Goal: Book appointment/travel/reservation

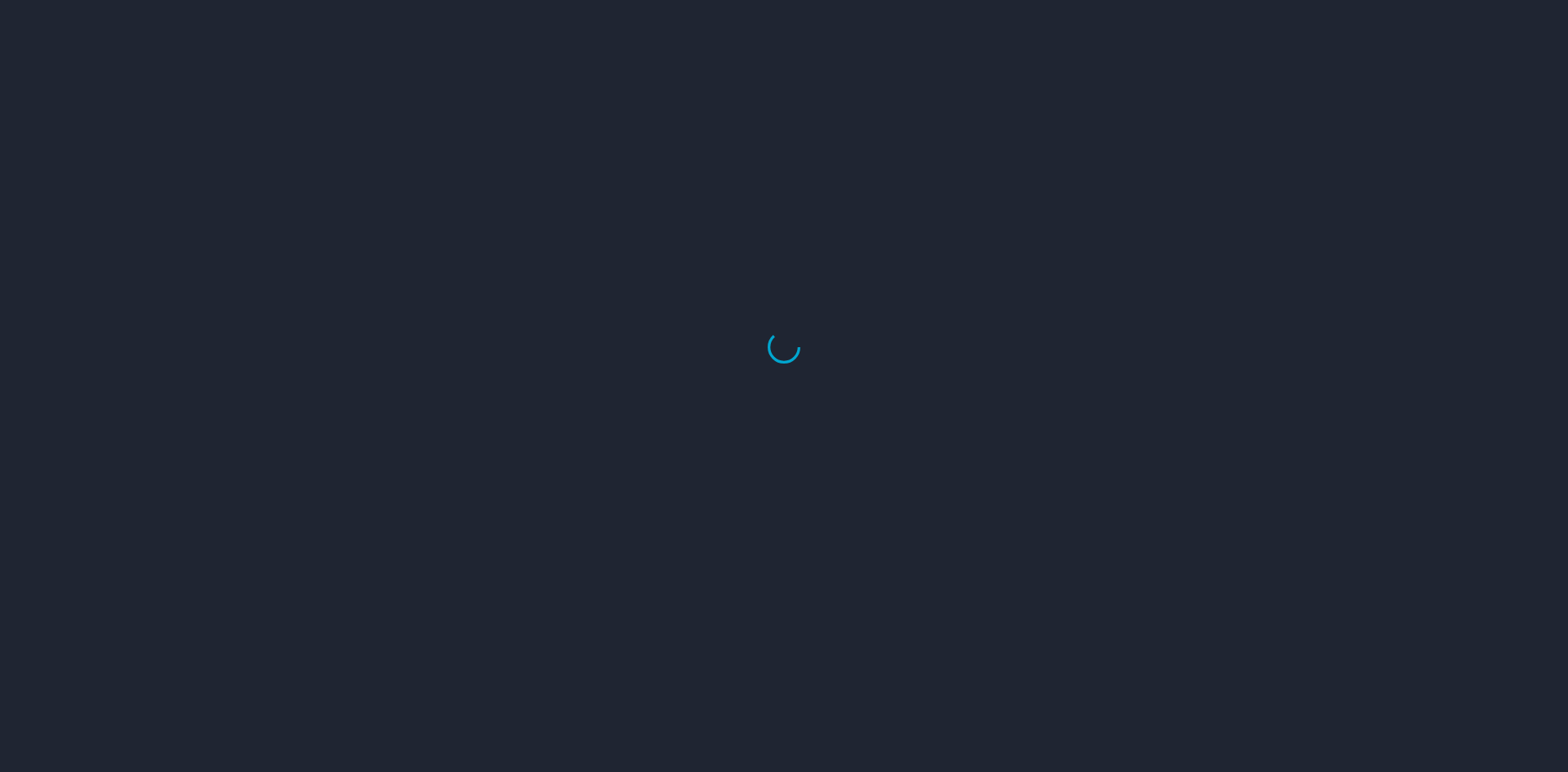
select select "US"
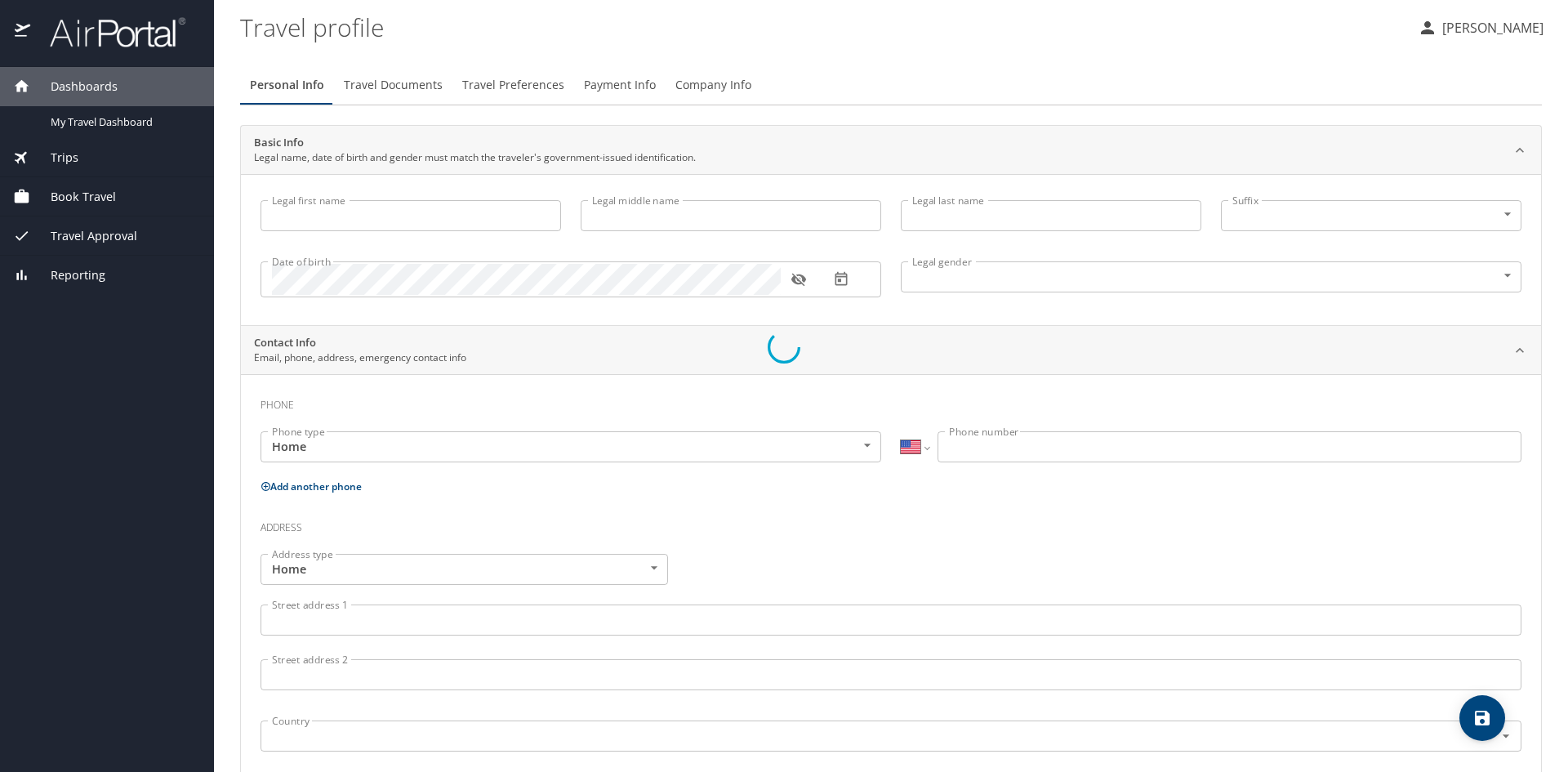
type input "Alexia"
type input "Renee"
type input "Vasquez"
type input "Female"
type input "Christian"
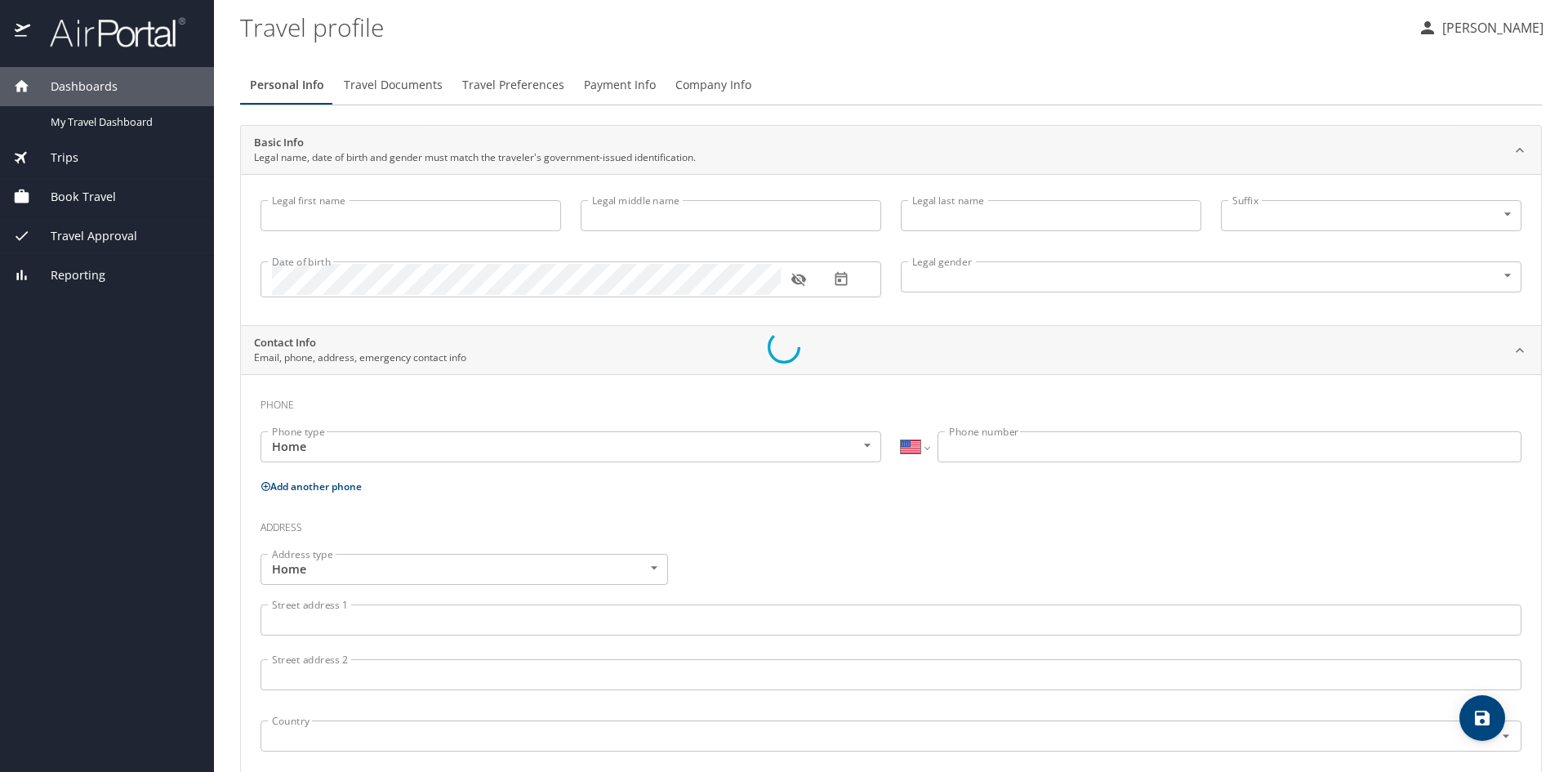
type input "Vasquez"
type input "(210) 425-8502"
select select "US"
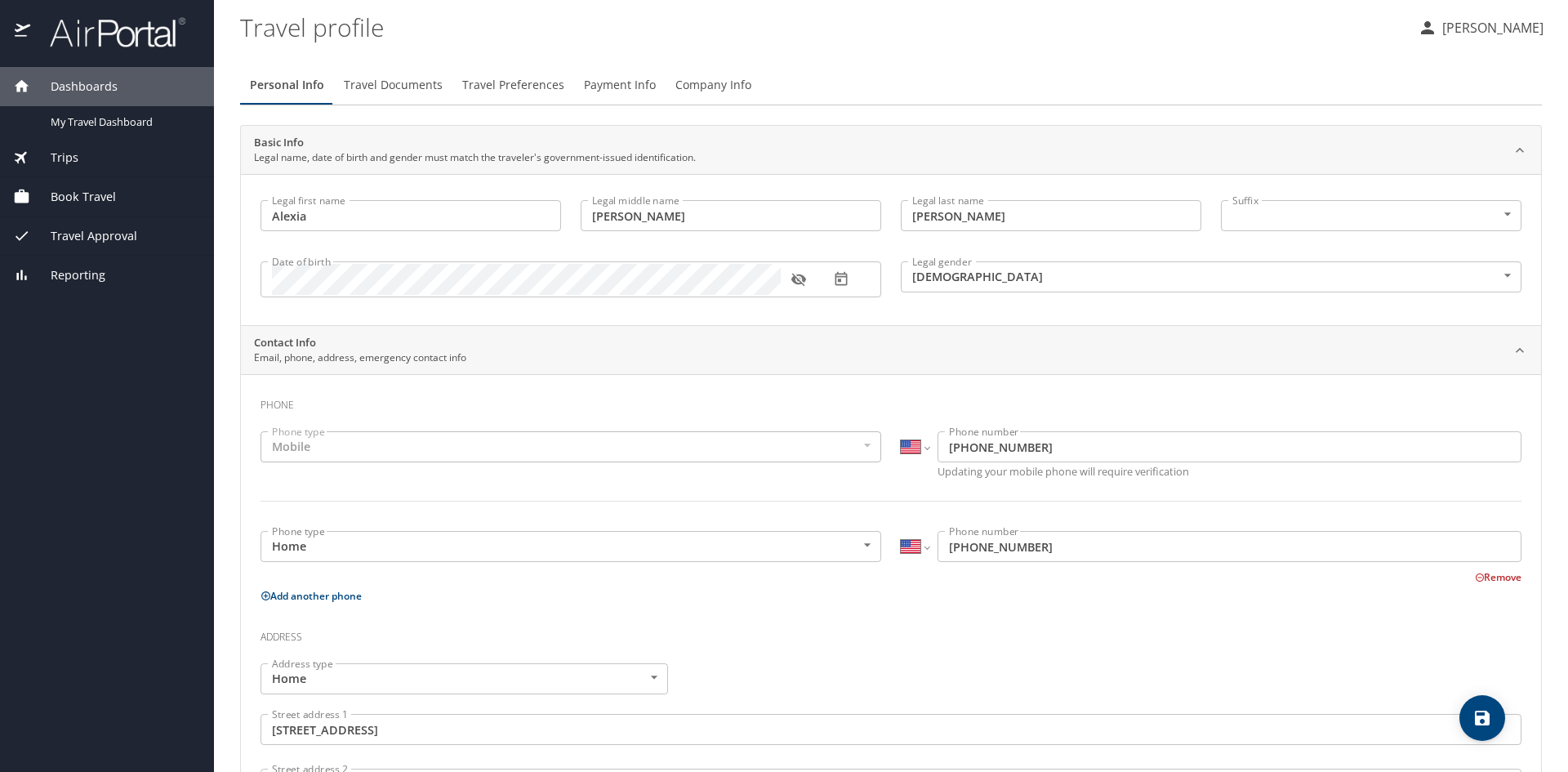
click at [140, 195] on div "Book Travel" at bounding box center [107, 197] width 188 height 18
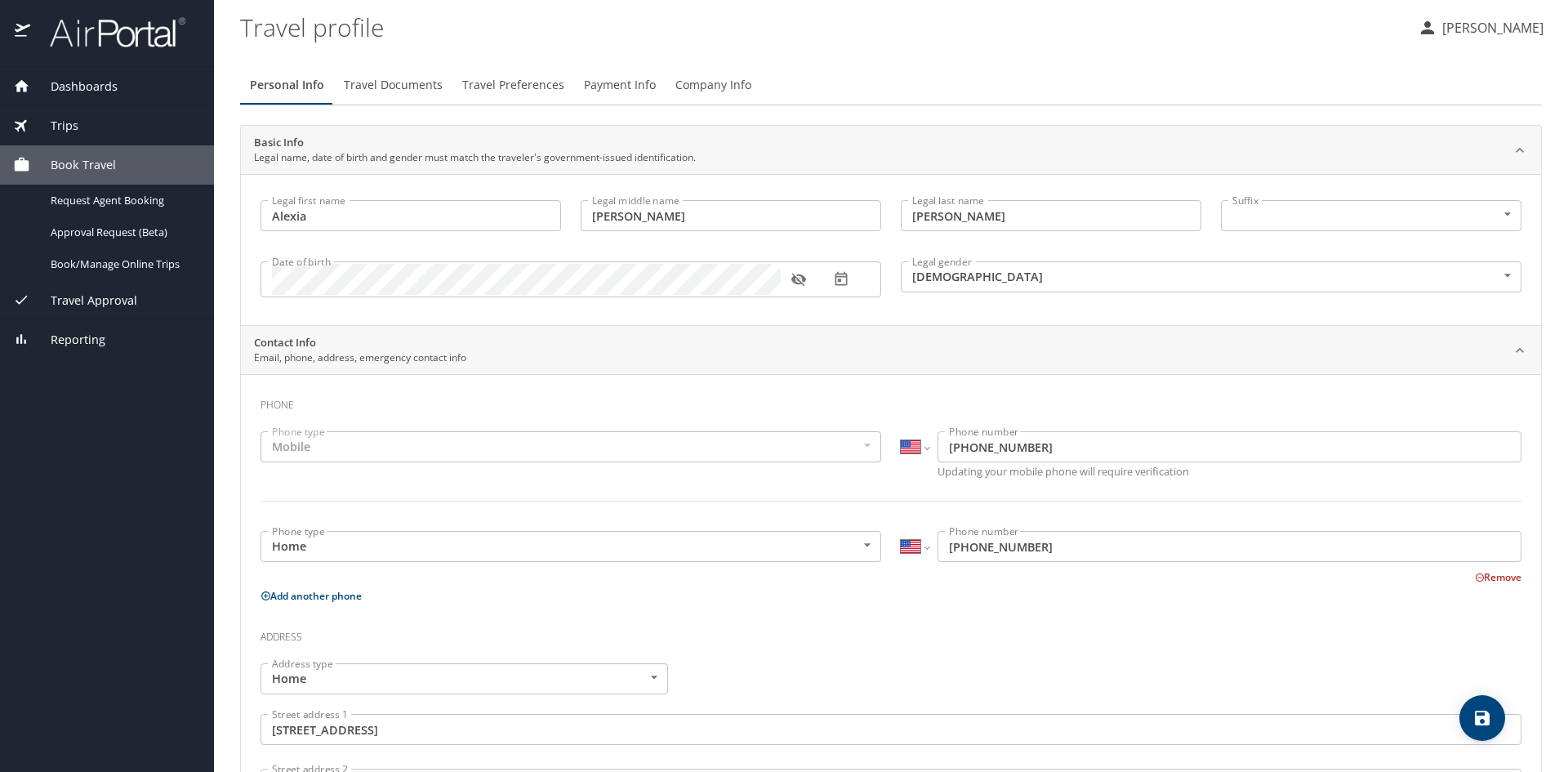
click at [89, 86] on span "Dashboards" at bounding box center [74, 87] width 88 height 18
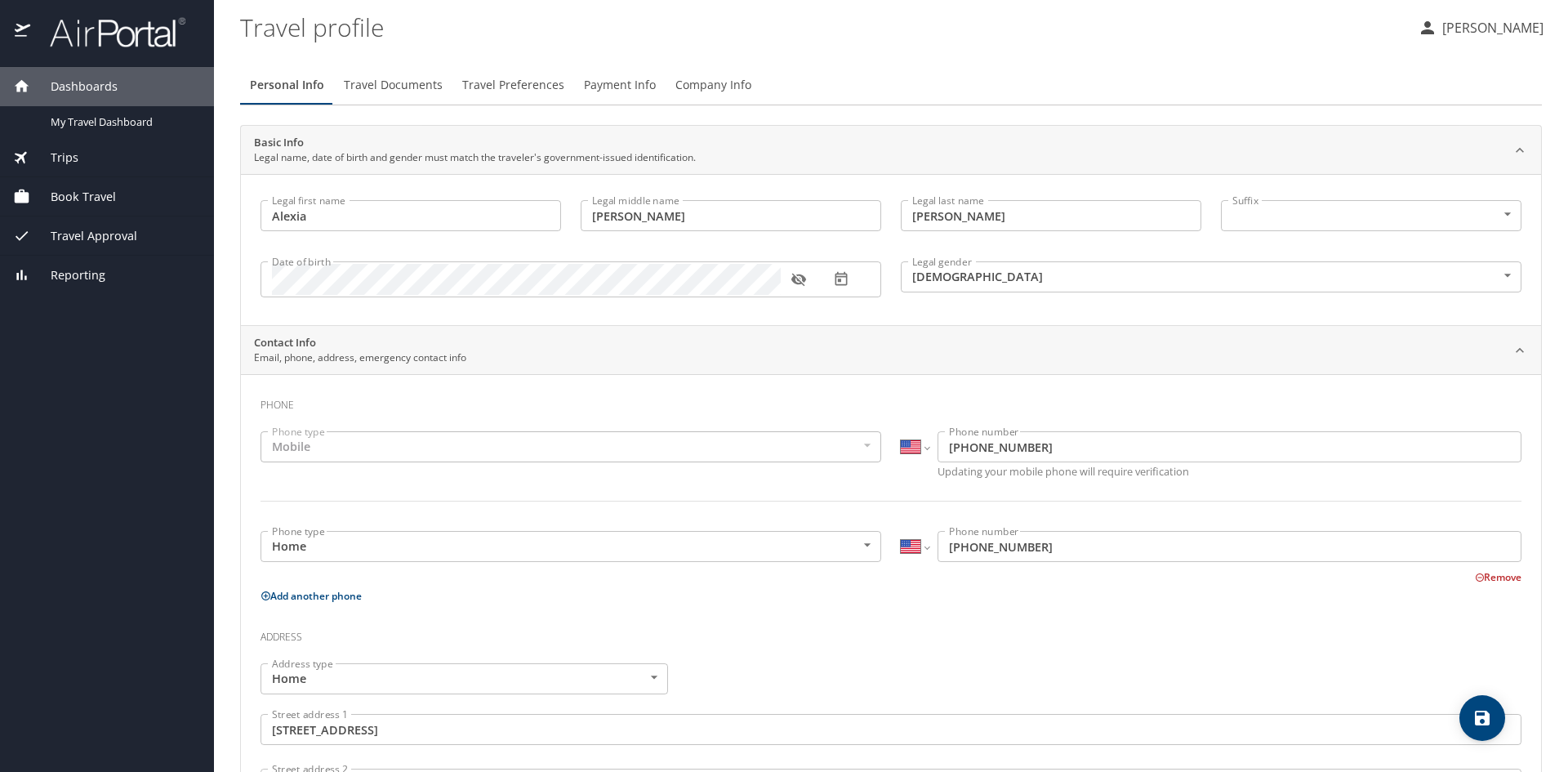
click at [89, 86] on span "Dashboards" at bounding box center [74, 87] width 88 height 18
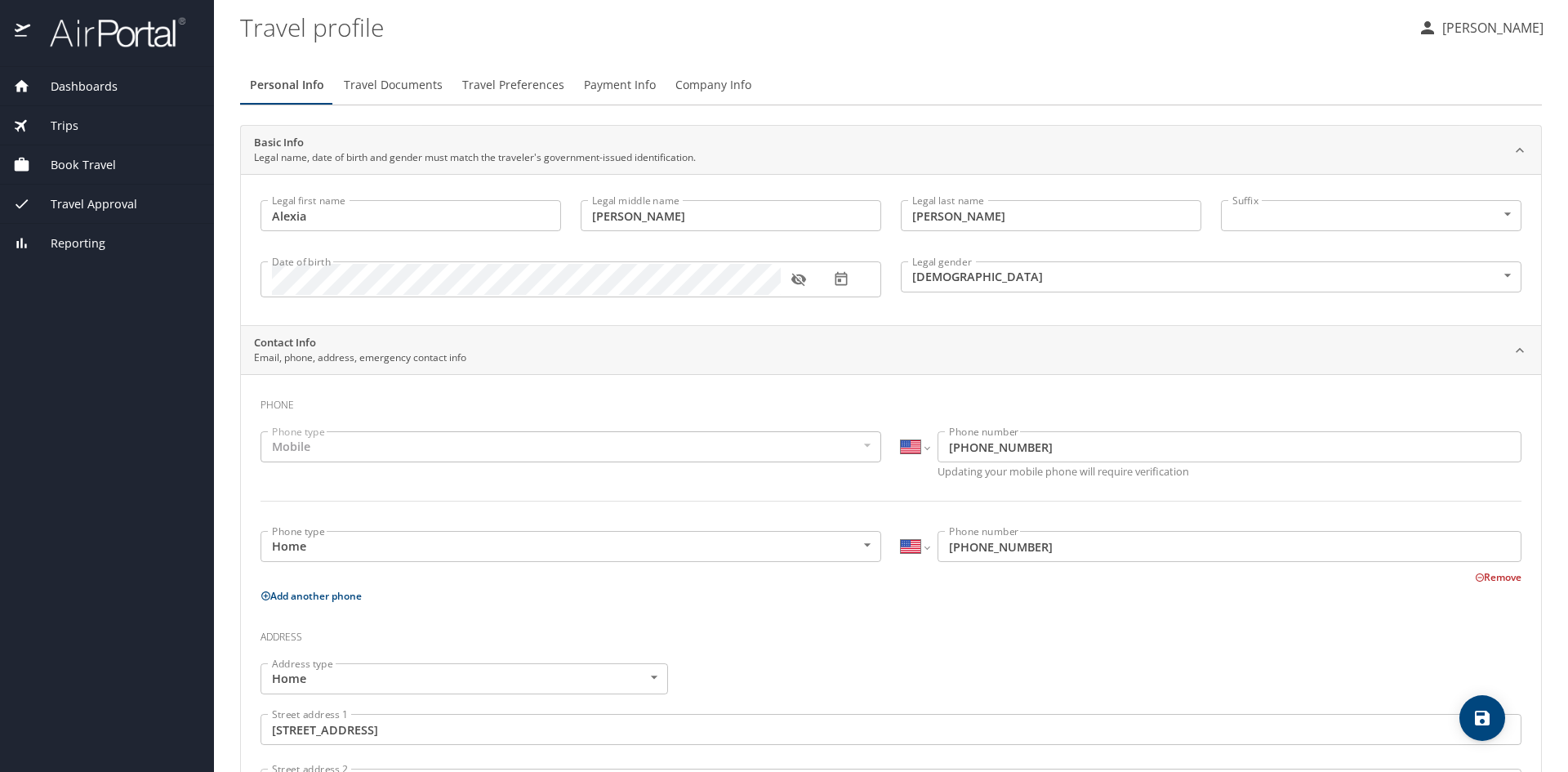
click at [100, 160] on span "Book Travel" at bounding box center [73, 165] width 86 height 18
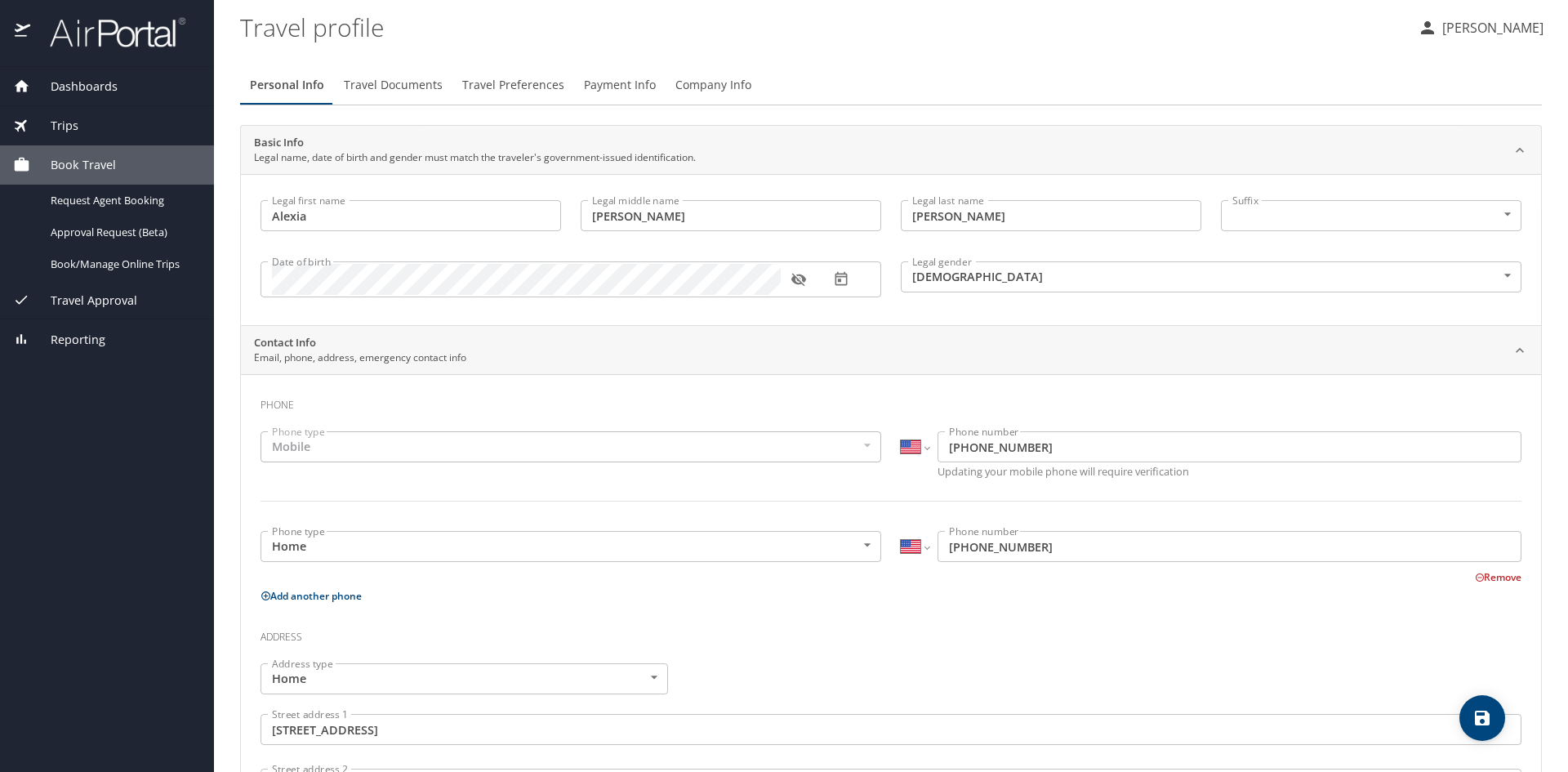
click at [80, 133] on div "Trips" at bounding box center [107, 126] width 188 height 18
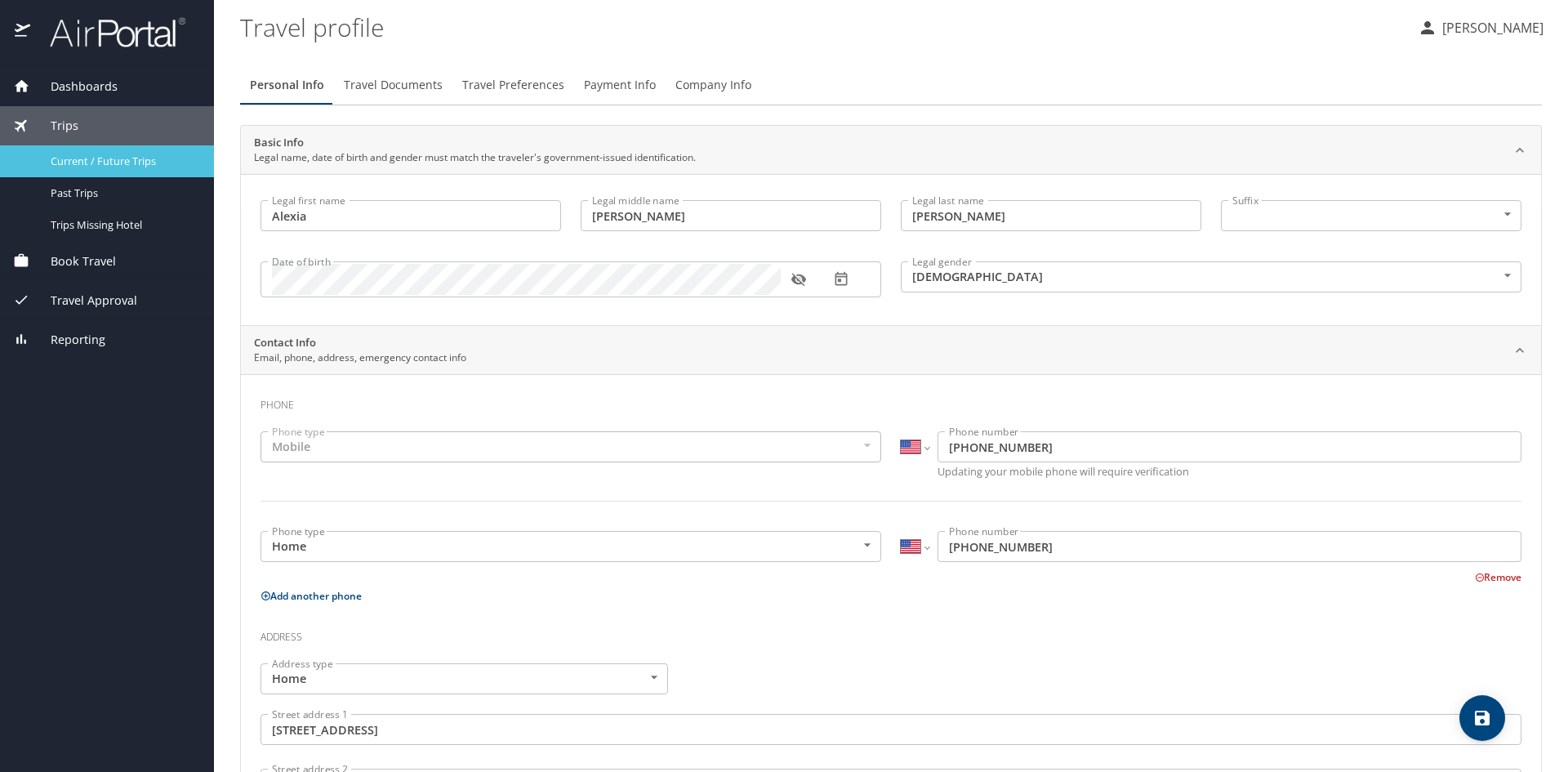
click at [135, 158] on span "Current / Future Trips" at bounding box center [123, 161] width 144 height 16
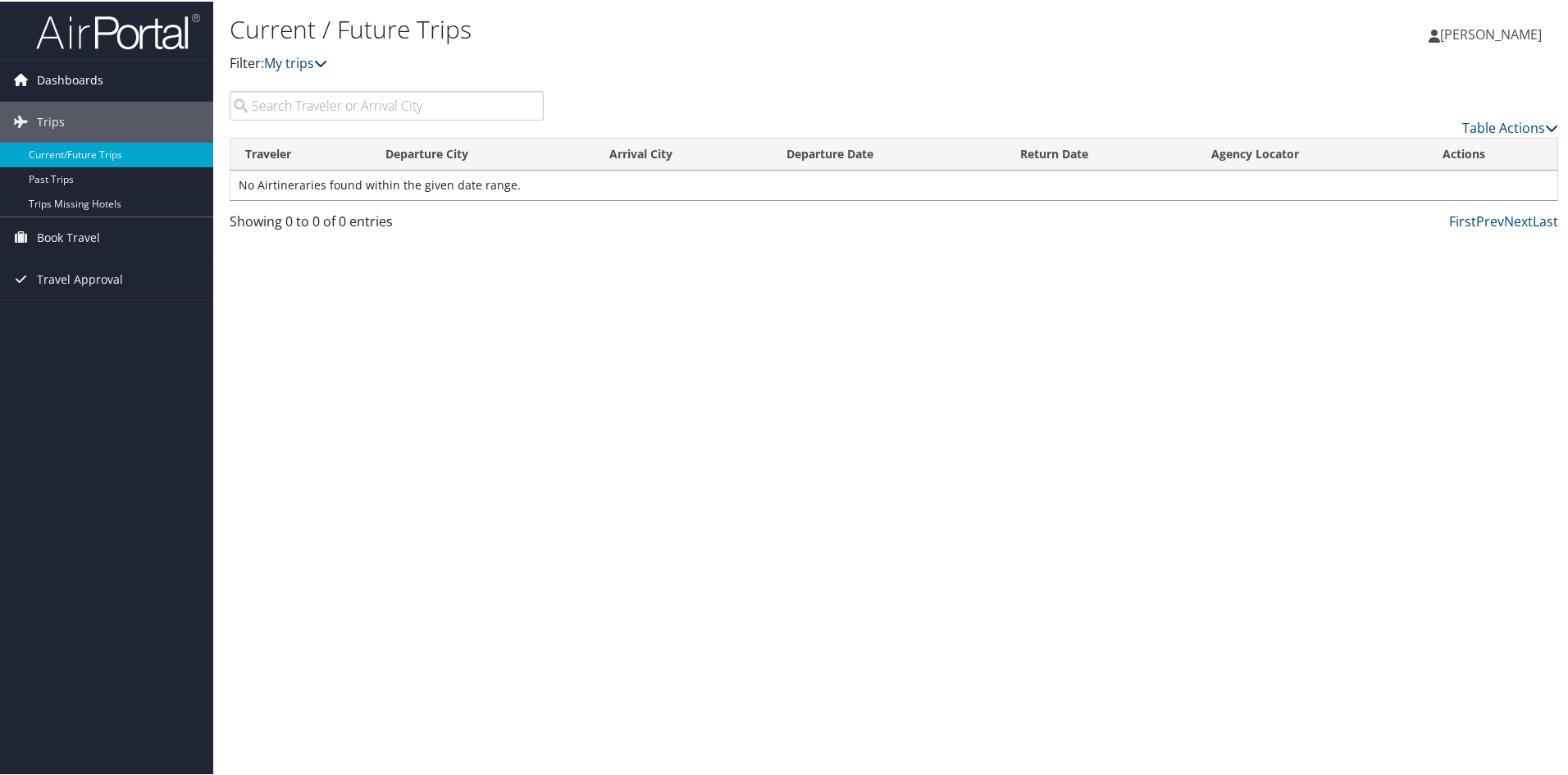
click at [94, 87] on span "Dashboards" at bounding box center [70, 78] width 67 height 41
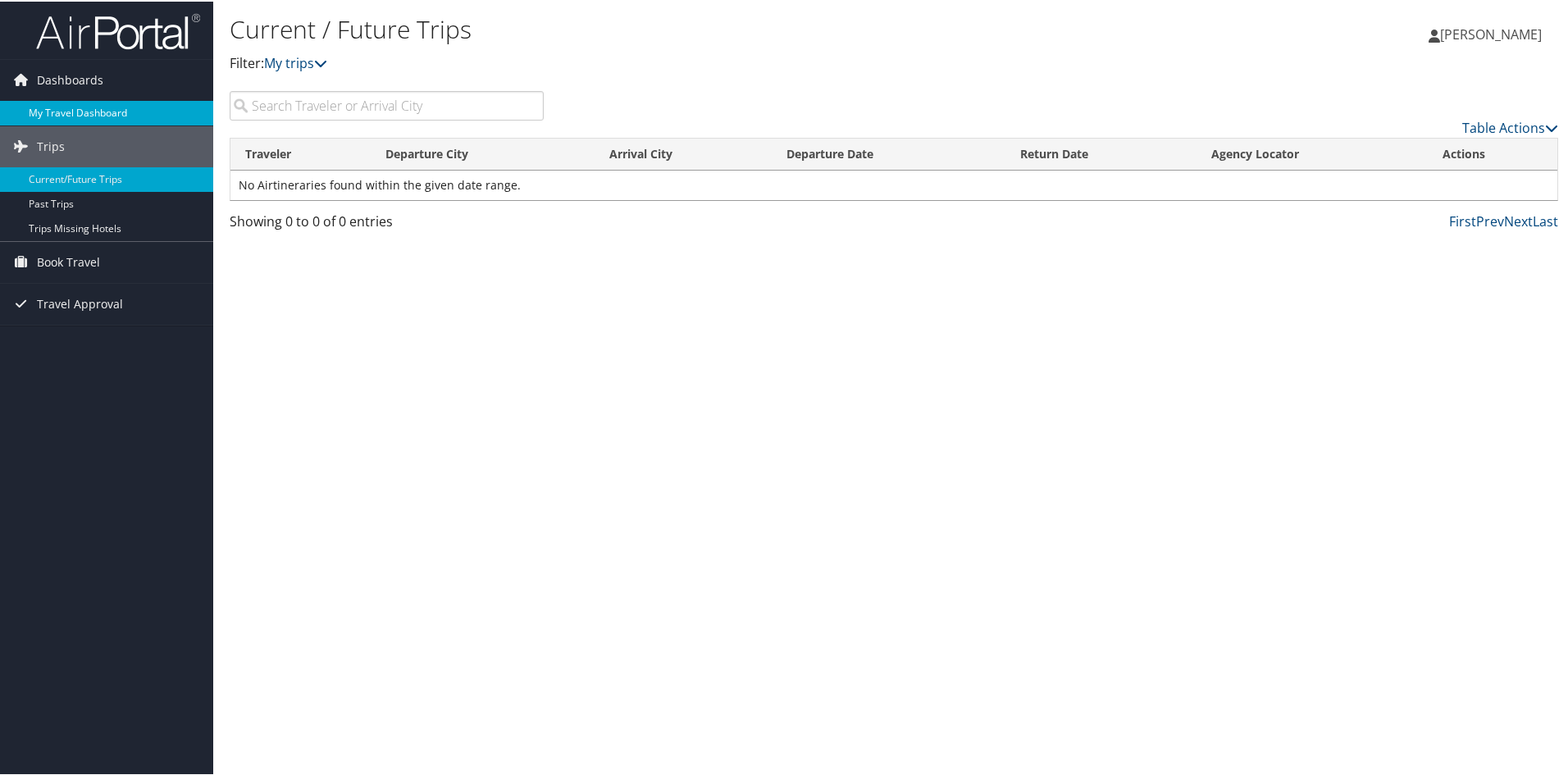
click at [89, 119] on link "My Travel Dashboard" at bounding box center [106, 111] width 213 height 25
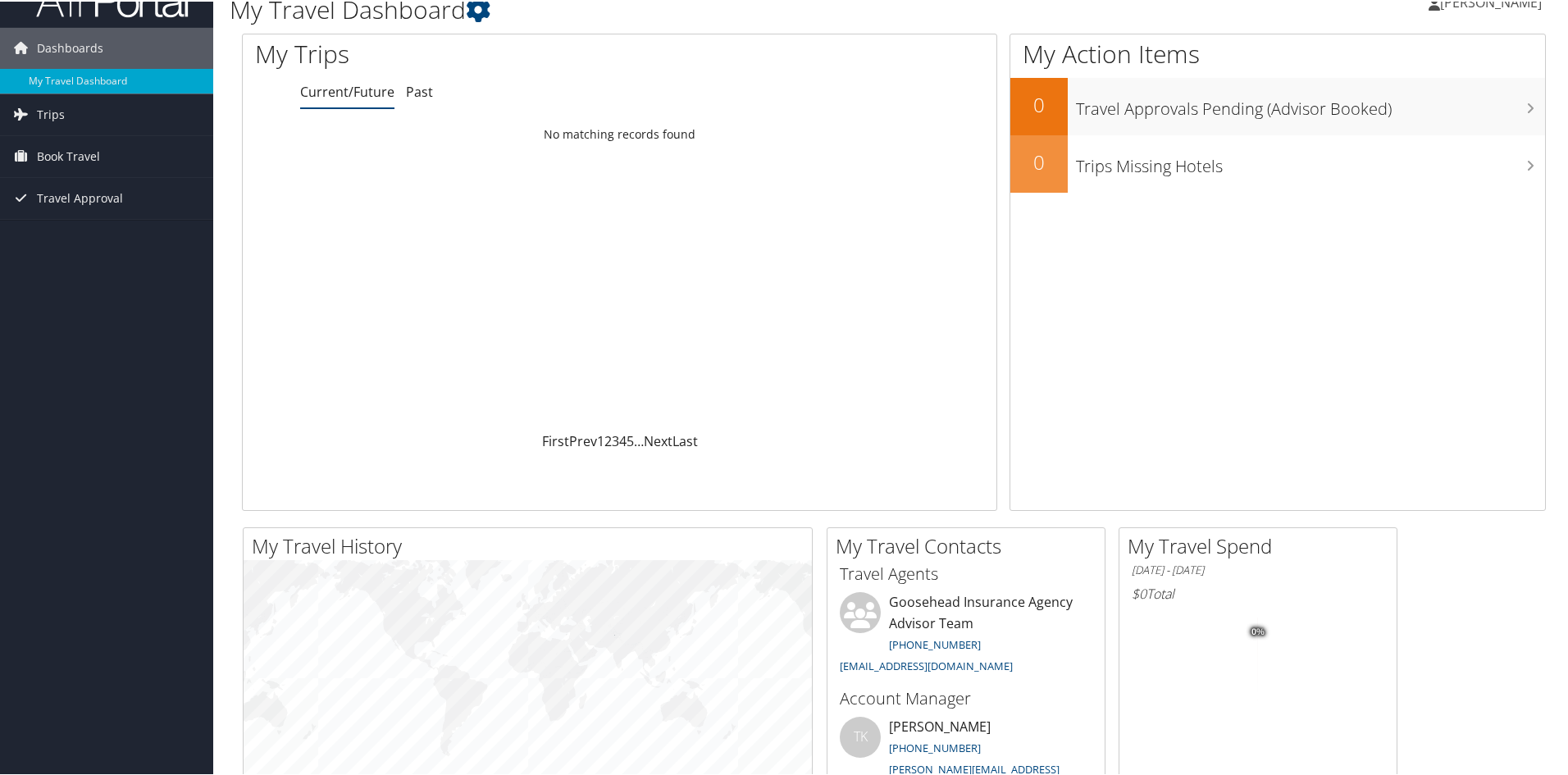
scroll to position [30, 0]
click at [79, 152] on span "Book Travel" at bounding box center [68, 156] width 63 height 41
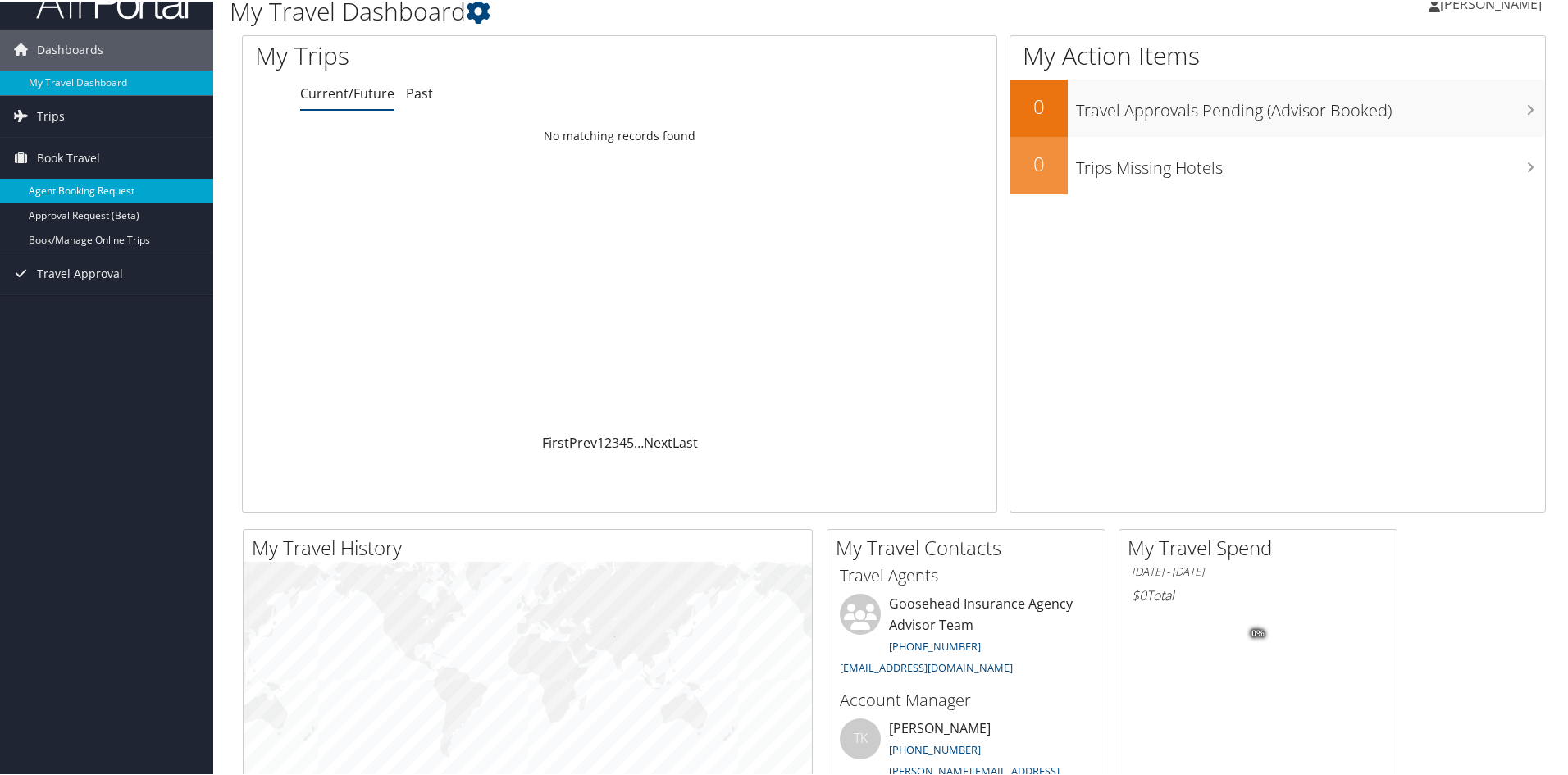
click at [120, 185] on link "Agent Booking Request" at bounding box center [106, 190] width 213 height 25
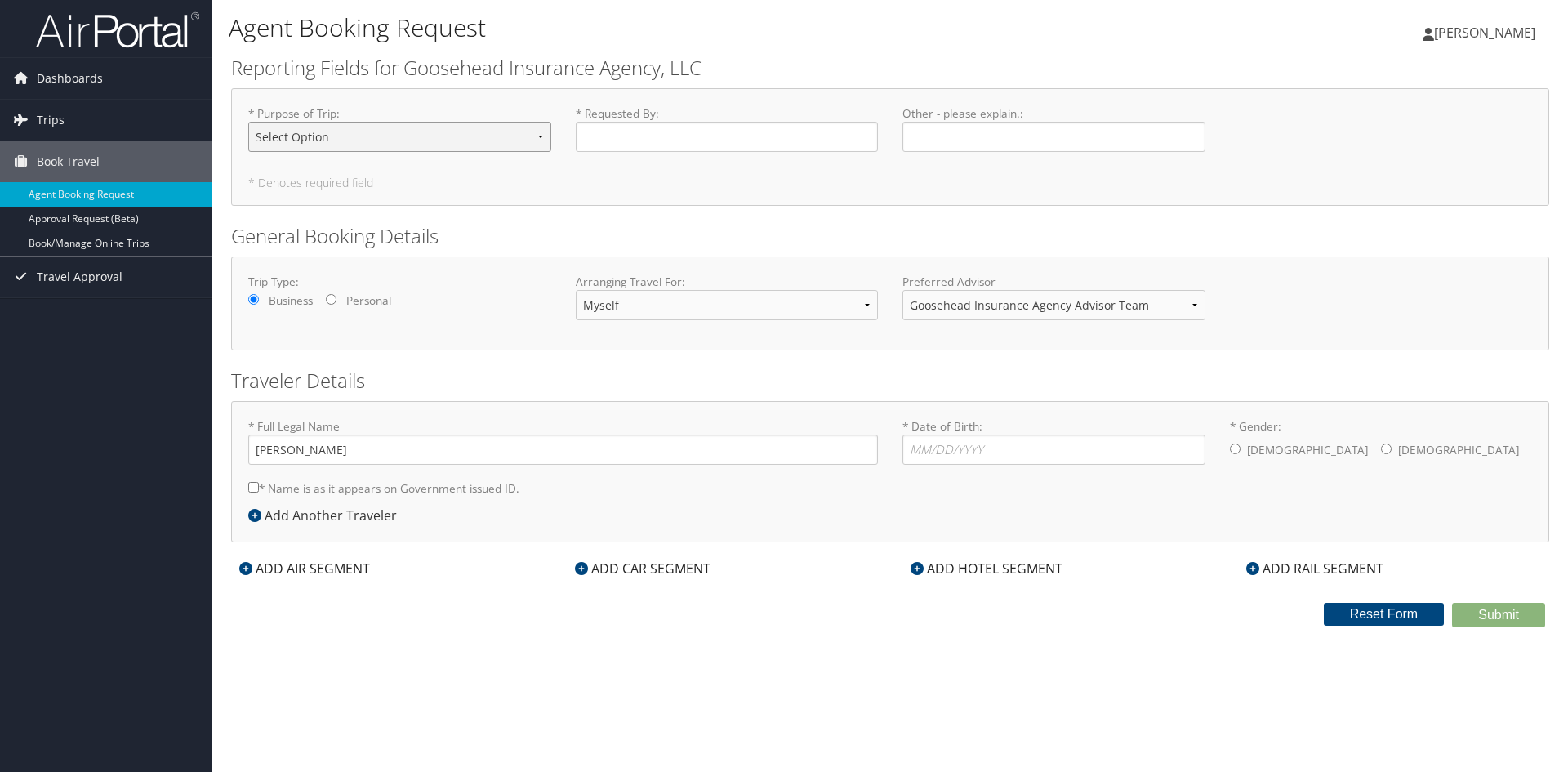
click at [525, 141] on select "Select Option Agency Site Visit - Support Campus Recruiting Visit Carrier Partn…" at bounding box center [400, 137] width 303 height 30
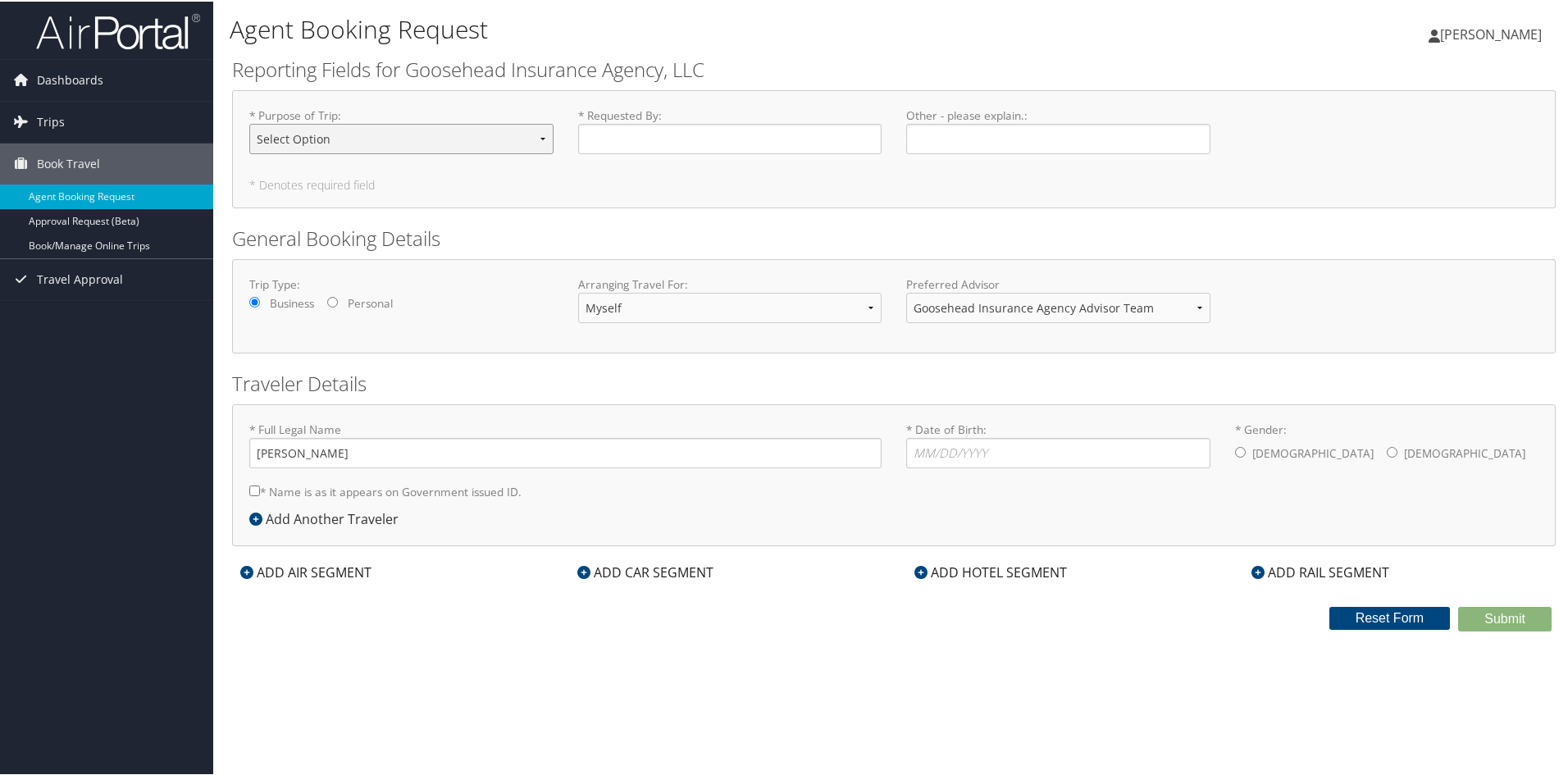
select select "Agency Site Visit - Support"
click at [249, 122] on select "Select Option Agency Site Visit - Support Campus Recruiting Visit Carrier Partn…" at bounding box center [402, 137] width 304 height 30
click at [768, 139] on input "* Requested By : Required" at bounding box center [730, 137] width 304 height 30
type input "[PERSON_NAME]"
click at [729, 311] on select "Myself Another Traveler Guest Traveler" at bounding box center [730, 306] width 304 height 30
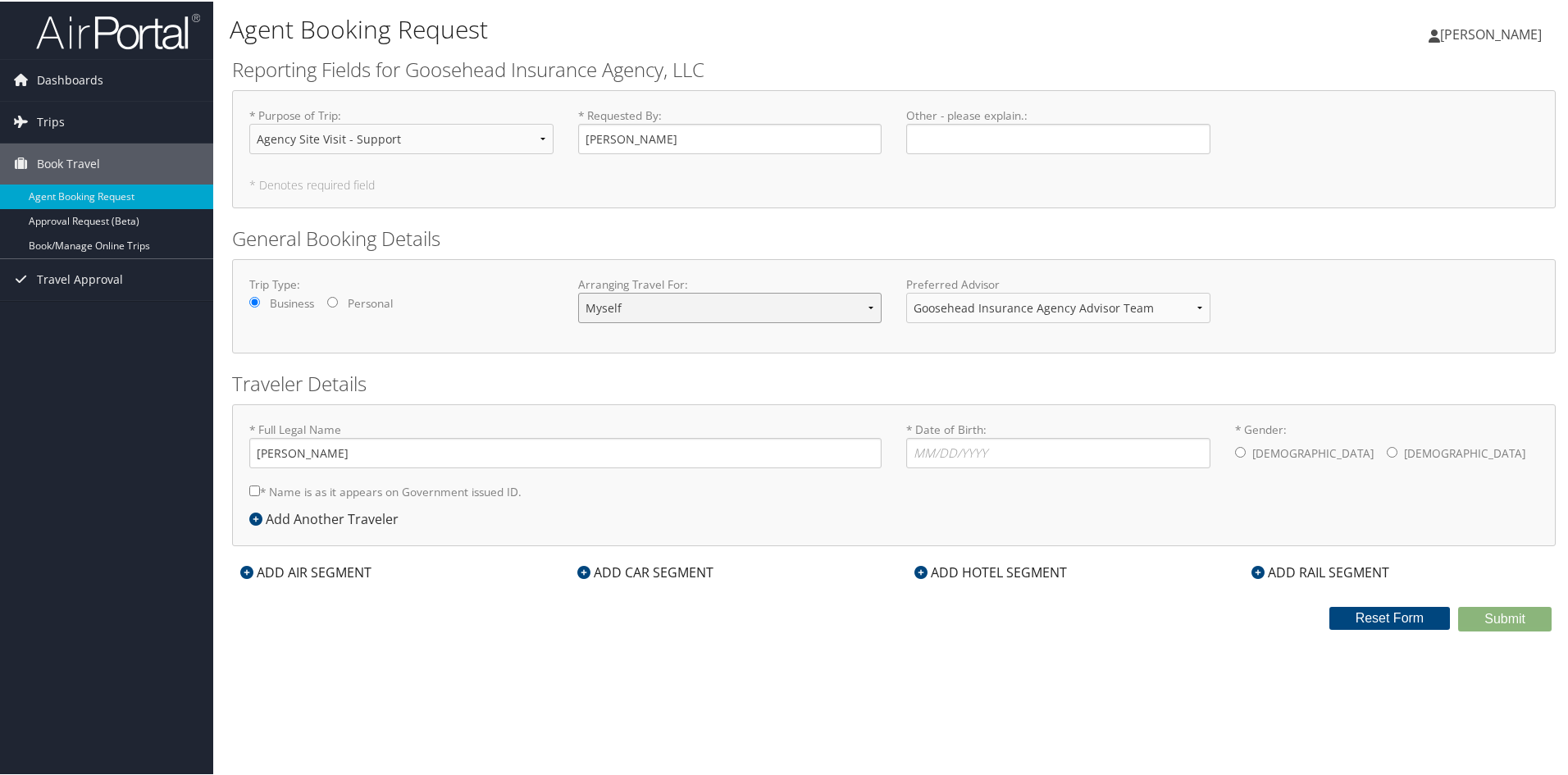
click at [729, 311] on select "Myself Another Traveler Guest Traveler" at bounding box center [730, 306] width 304 height 30
click at [969, 453] on input "* Date of Birth: Invalid Date" at bounding box center [1058, 452] width 304 height 30
type input "10/21/1996"
click at [1299, 449] on div "Male Female" at bounding box center [1387, 452] width 304 height 32
click at [1387, 452] on input "* Gender: Male Female" at bounding box center [1392, 450] width 11 height 11
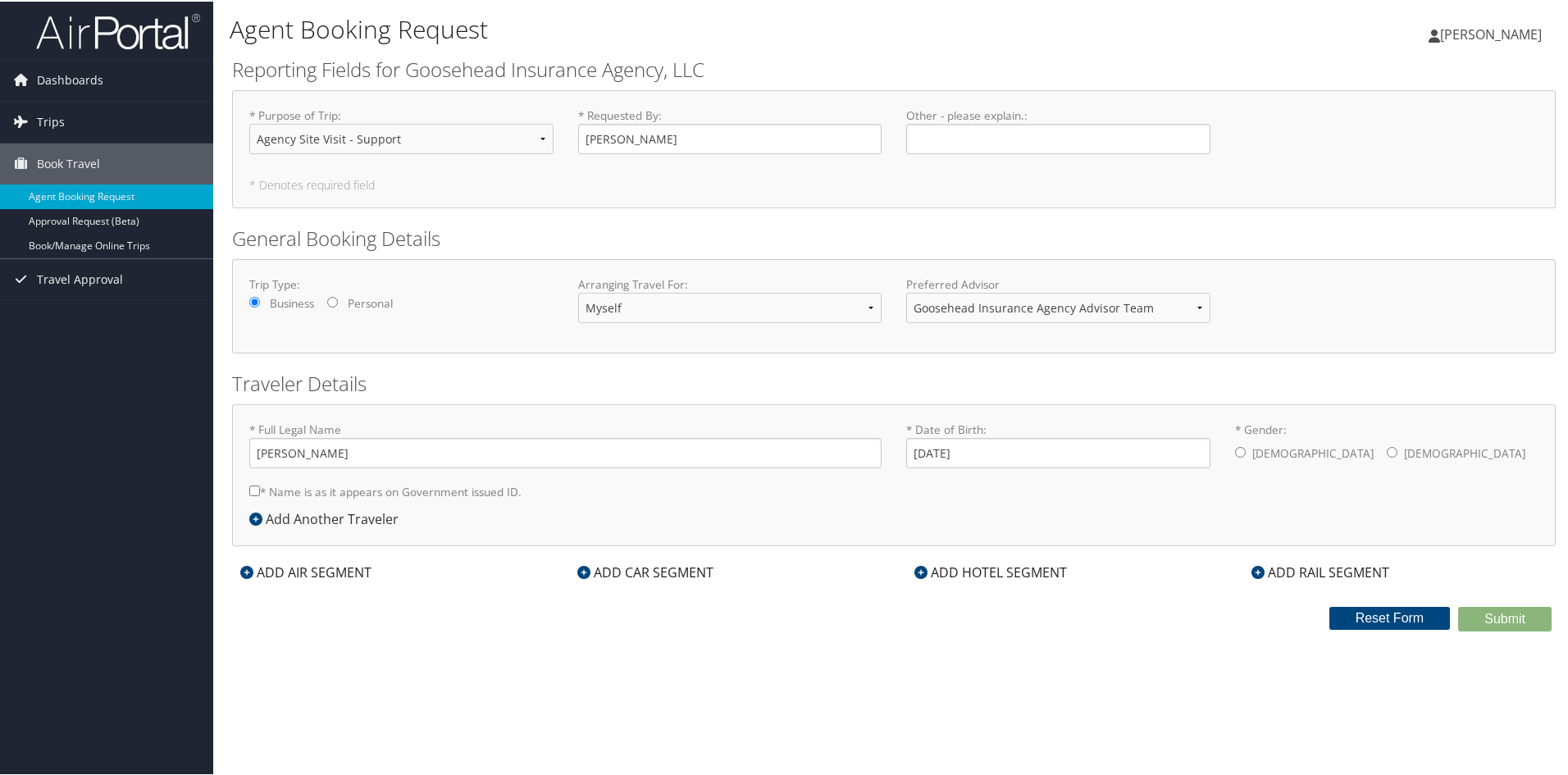
radio input "true"
click at [948, 569] on div "ADD HOTEL SEGMENT" at bounding box center [990, 571] width 169 height 20
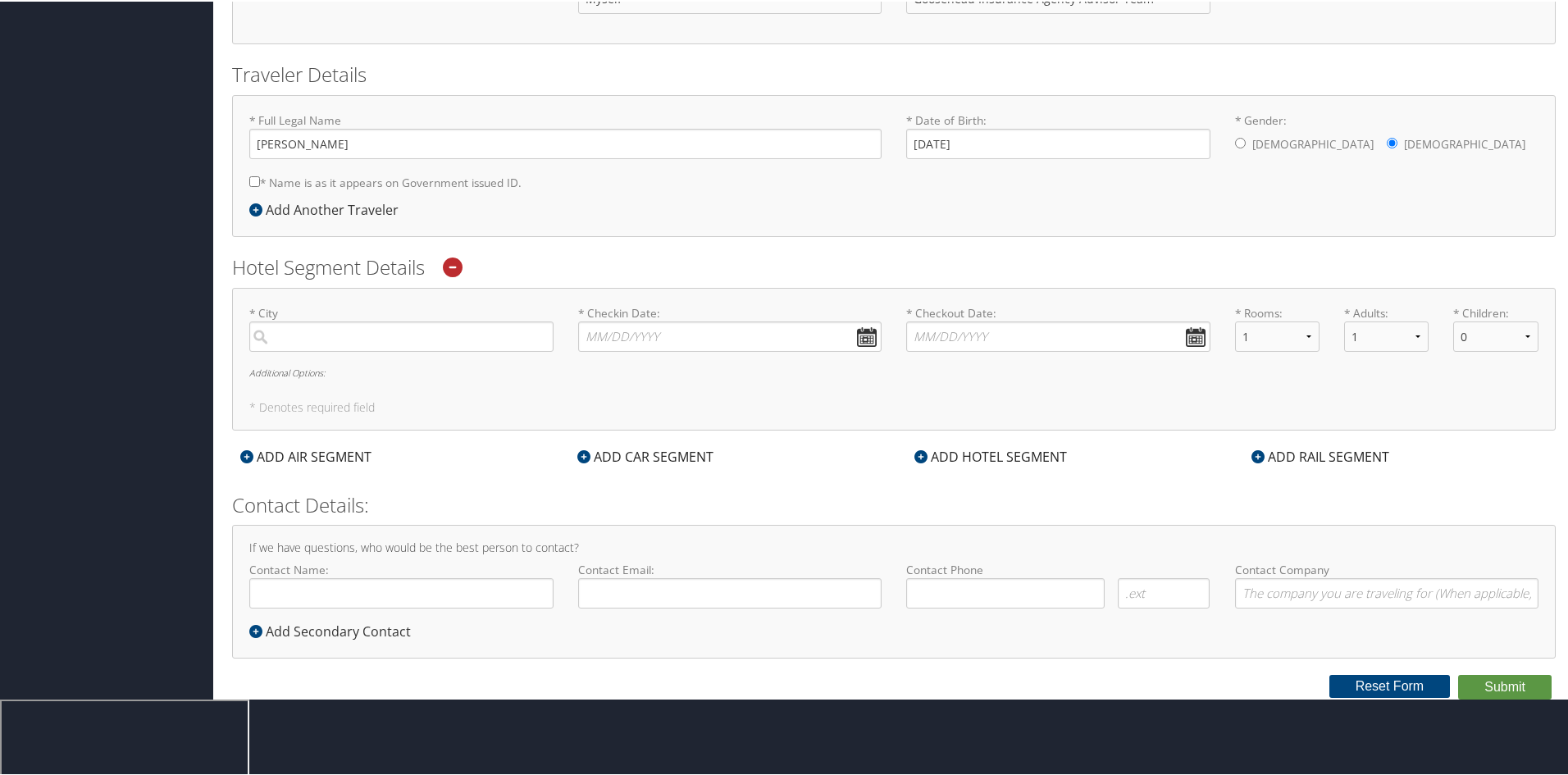
scroll to position [310, 0]
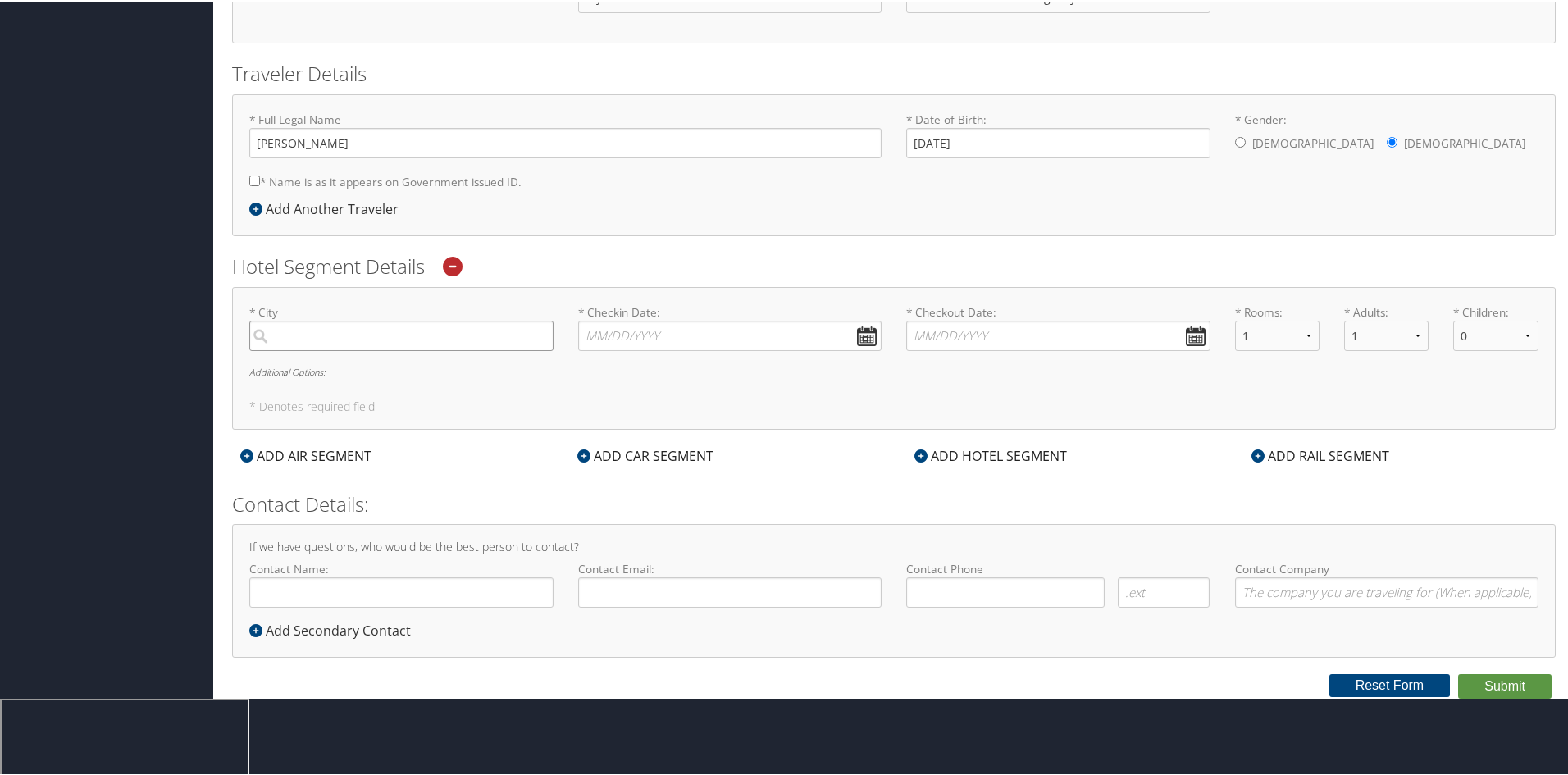
click at [395, 328] on input "search" at bounding box center [402, 334] width 304 height 30
click at [333, 341] on input "search" at bounding box center [402, 334] width 304 height 30
type input "w"
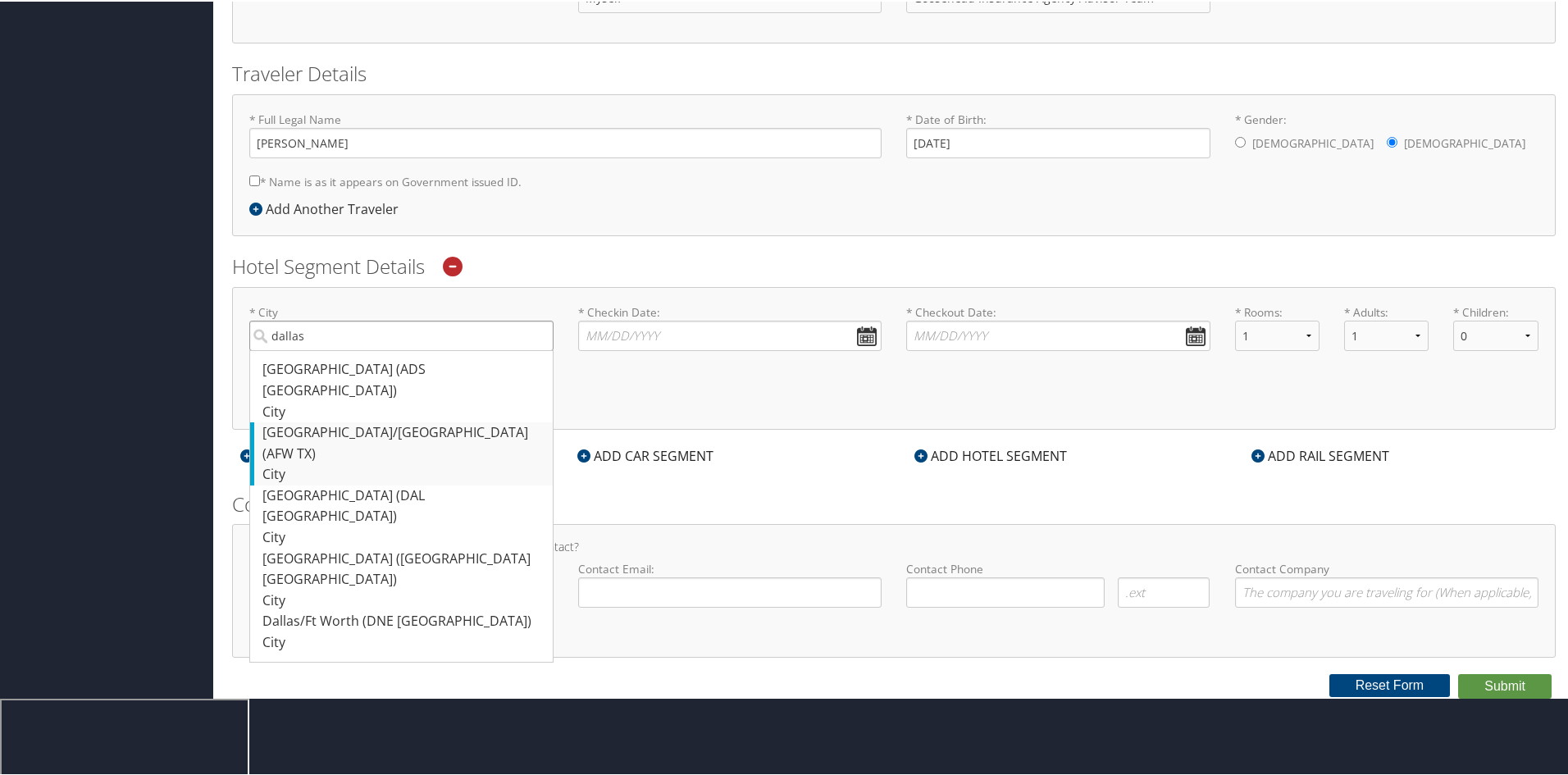
scroll to position [363, 0]
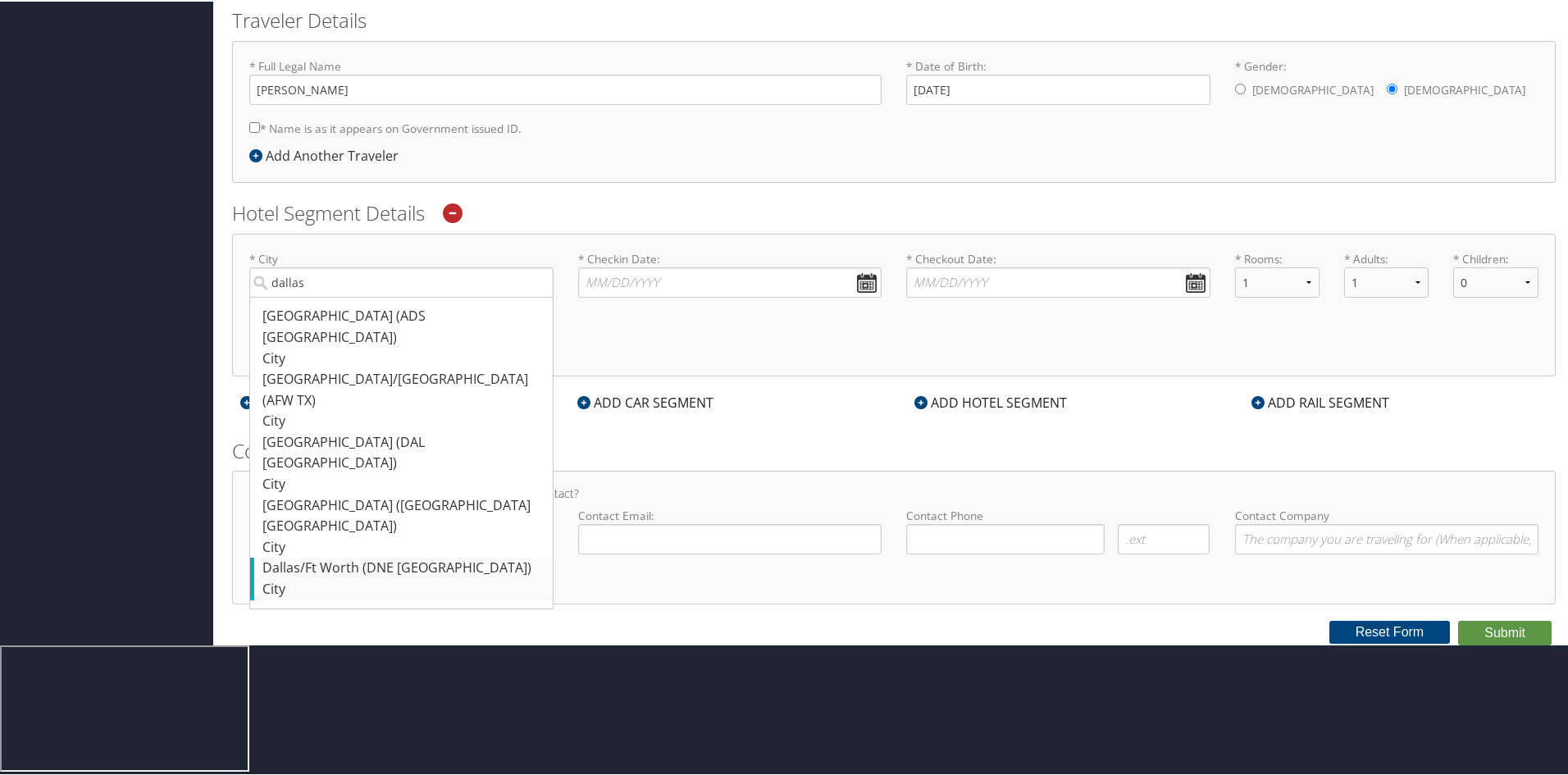
click at [372, 577] on div "City" at bounding box center [403, 588] width 282 height 22
click at [372, 296] on input "dallas" at bounding box center [402, 281] width 304 height 30
type input "Dallas/Ft Worth"
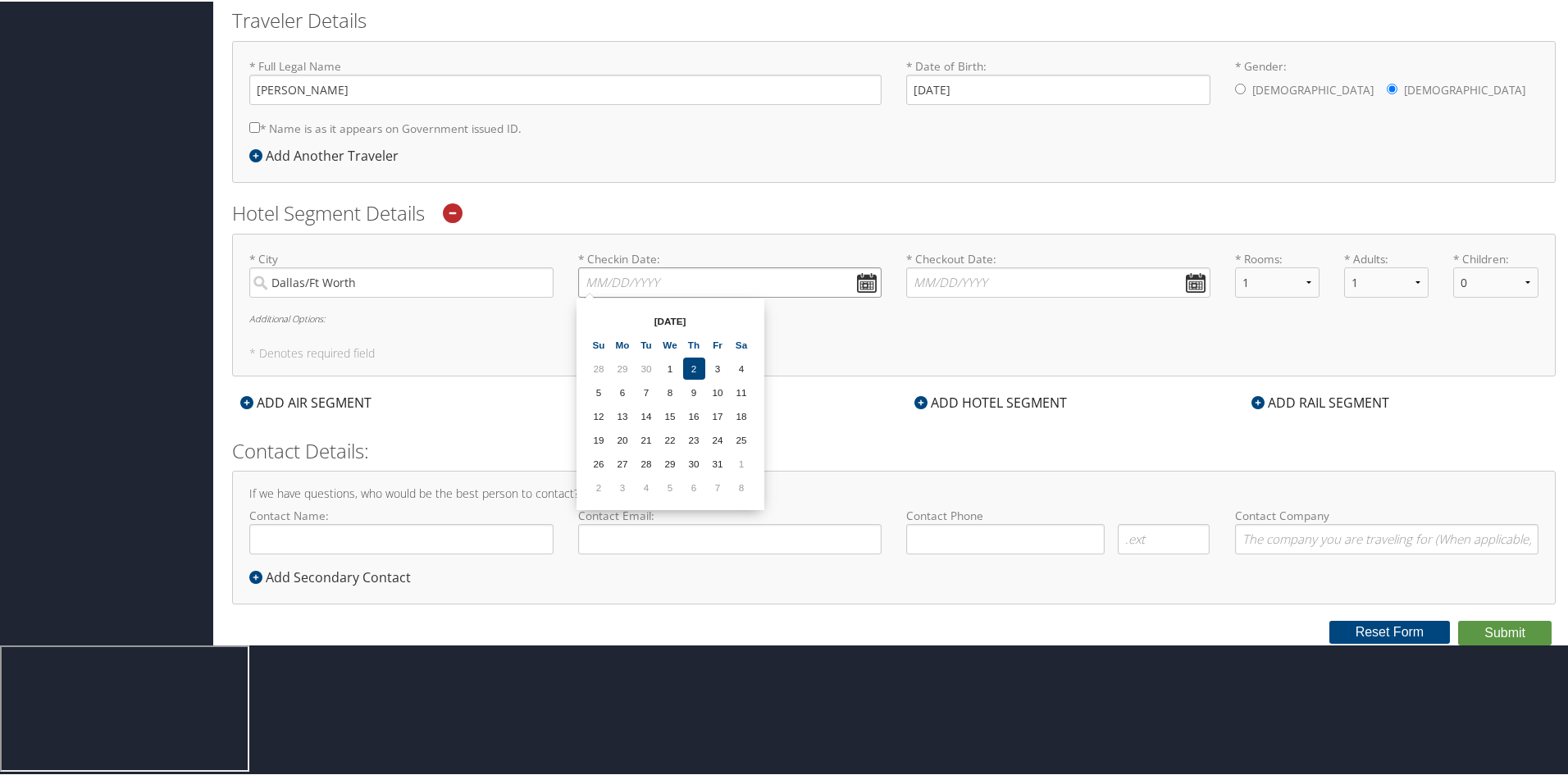
click at [868, 271] on input "* Checkin Date: Dates must be valid" at bounding box center [730, 281] width 304 height 30
click at [619, 415] on td "13" at bounding box center [623, 414] width 22 height 22
type input "10/13/2025"
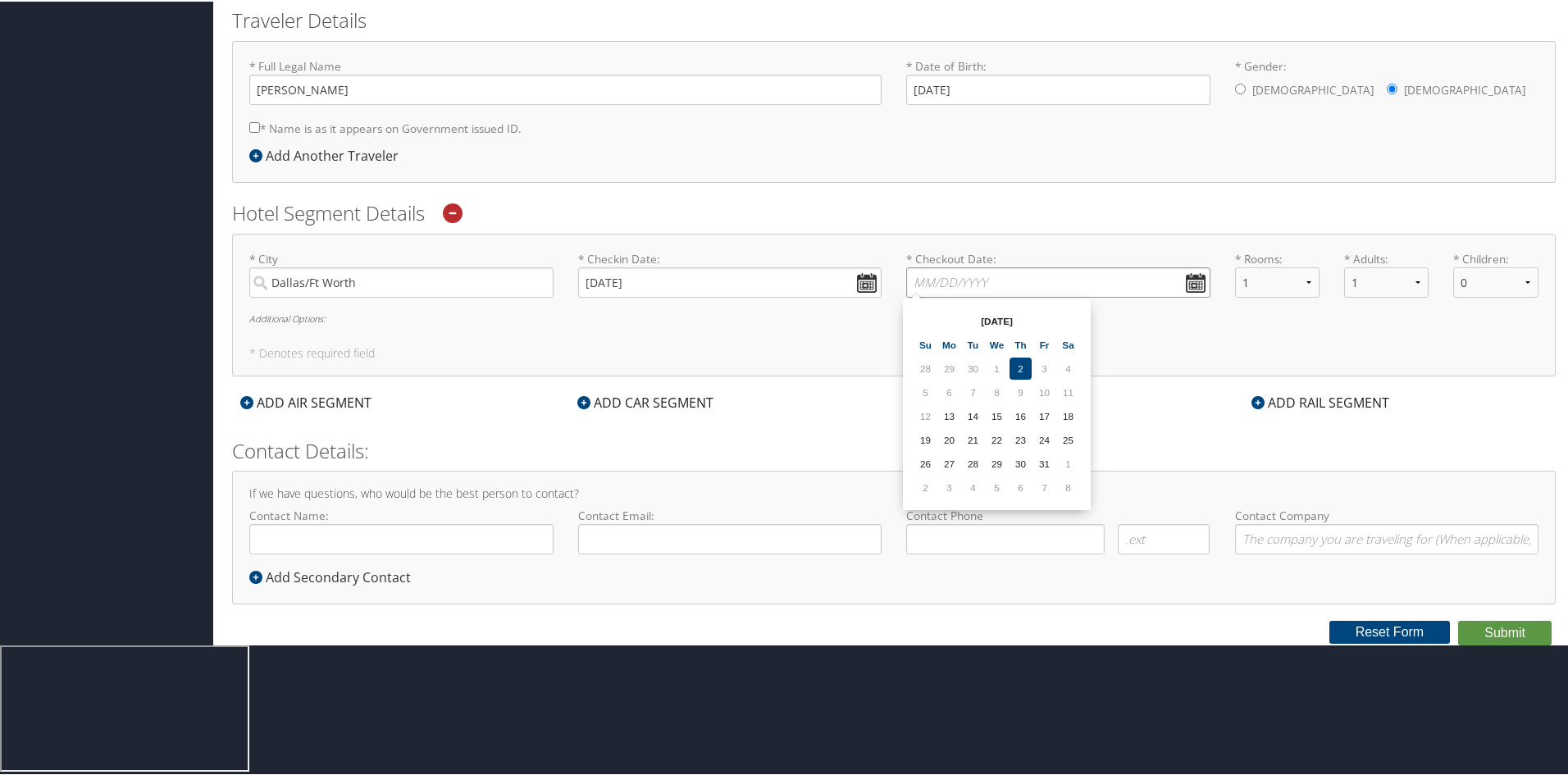
click at [1184, 279] on input "* Checkout Date: Dates must be valid" at bounding box center [1058, 281] width 304 height 30
click at [972, 417] on td "14" at bounding box center [973, 414] width 22 height 22
type input "10/14/2025"
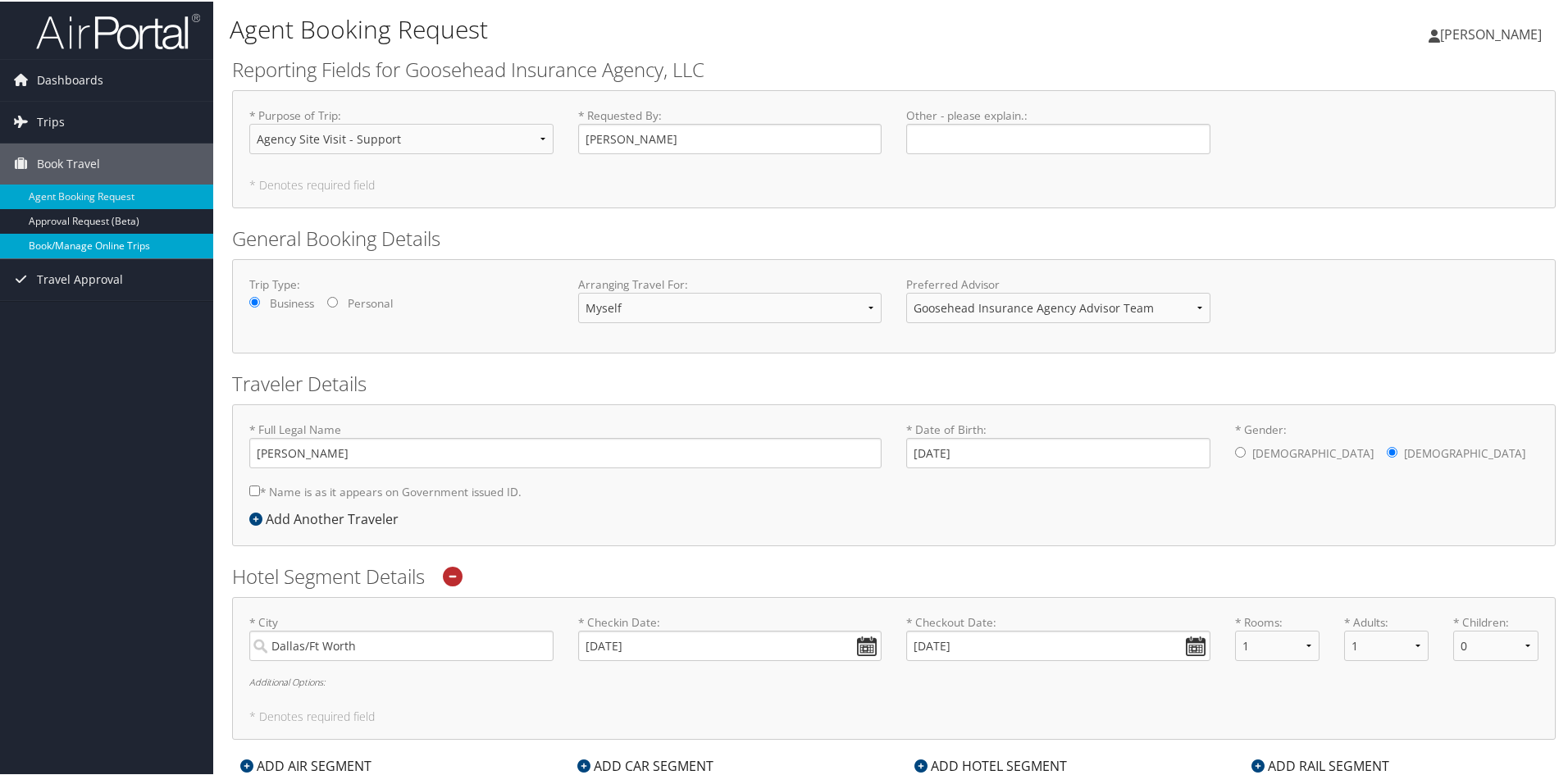
click at [106, 249] on link "Book/Manage Online Trips" at bounding box center [106, 244] width 213 height 25
click at [91, 77] on span "Dashboards" at bounding box center [70, 78] width 67 height 41
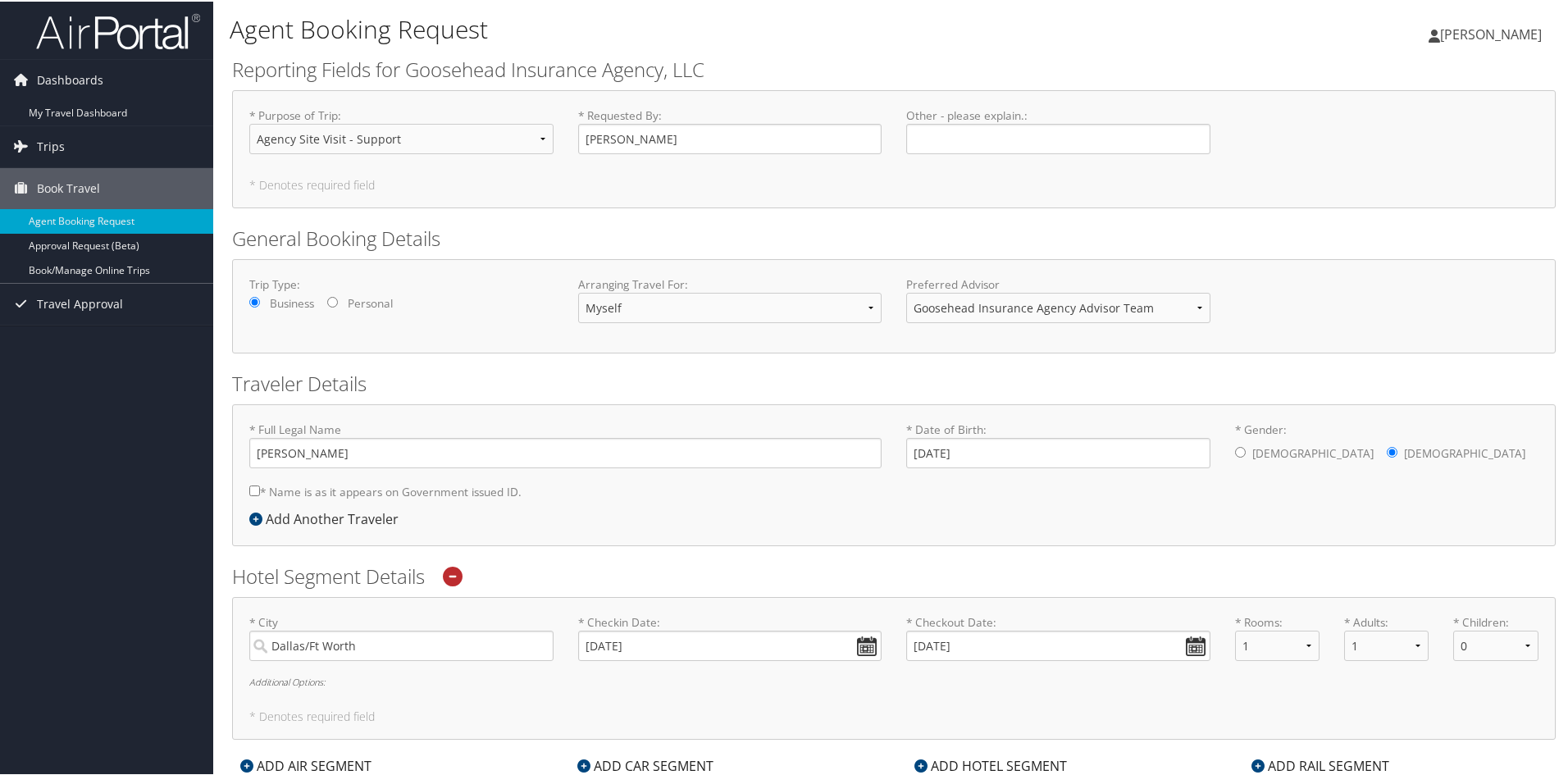
click at [1469, 41] on span "[PERSON_NAME]" at bounding box center [1491, 33] width 101 height 18
click at [1366, 136] on link "View Travel Profile" at bounding box center [1447, 146] width 183 height 28
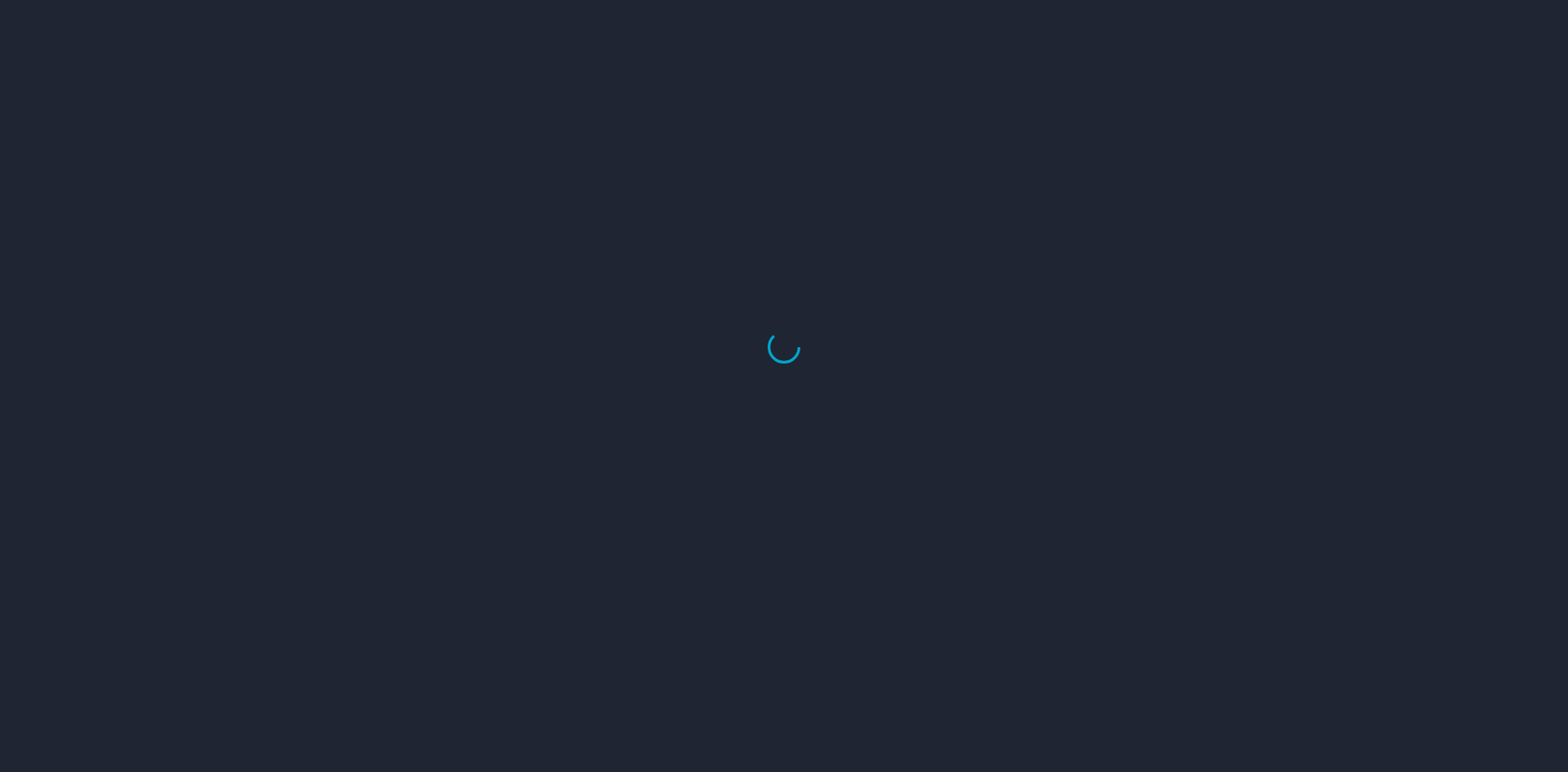
select select "US"
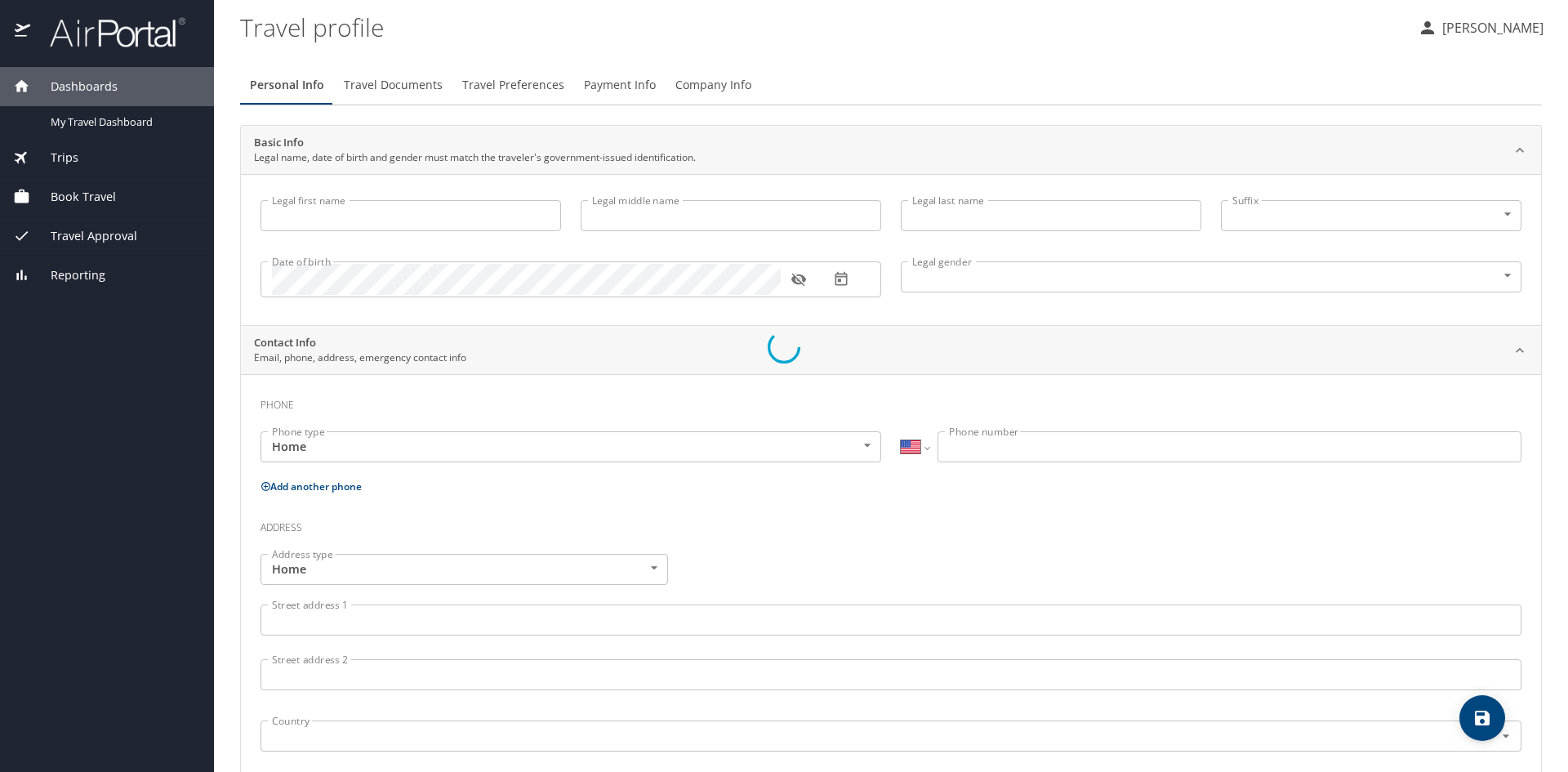
type input "Alexia"
type input "[PERSON_NAME]"
type input "[DEMOGRAPHIC_DATA]"
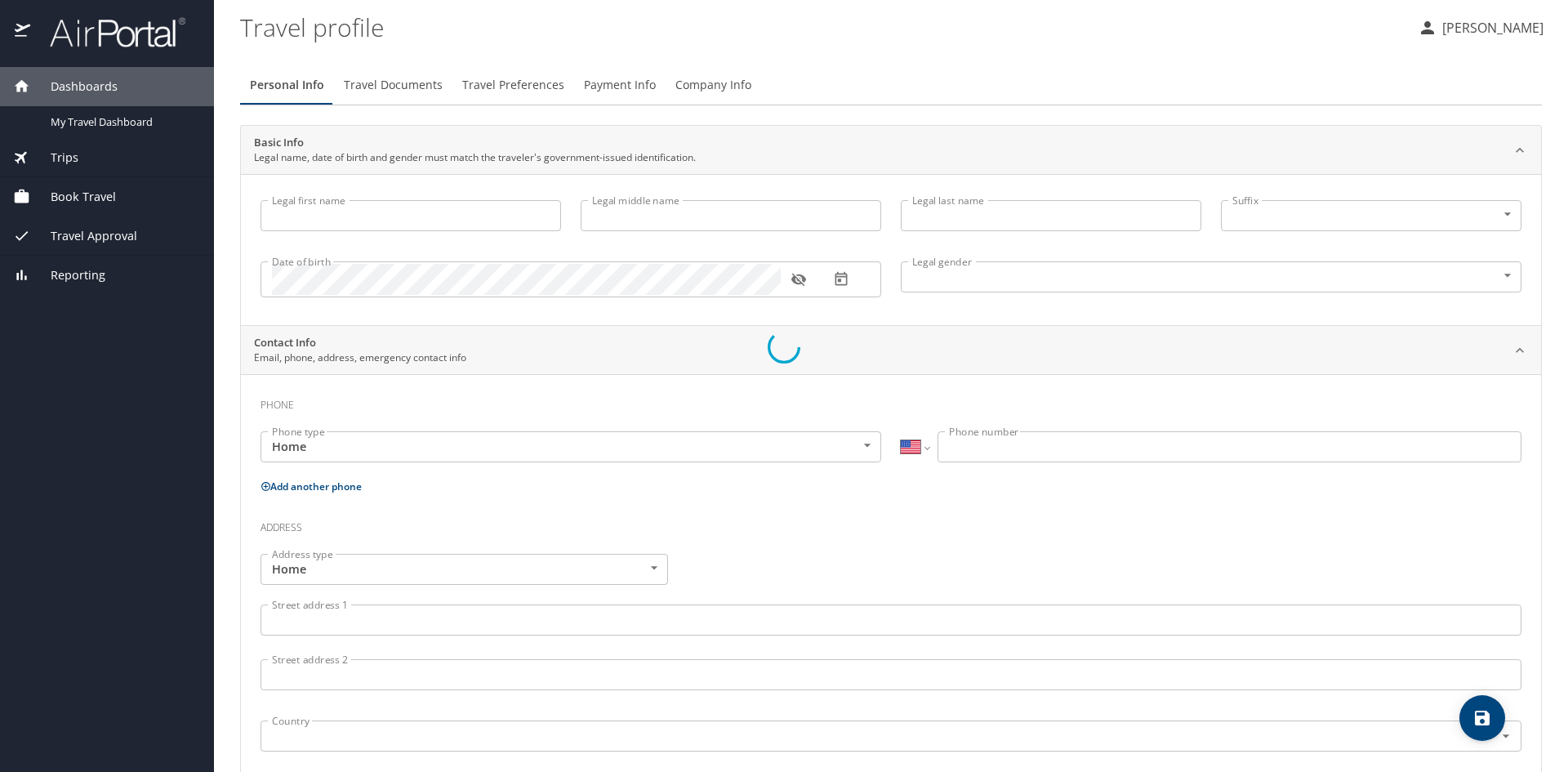
type input "[PERSON_NAME]"
type input "[PHONE_NUMBER]"
select select "US"
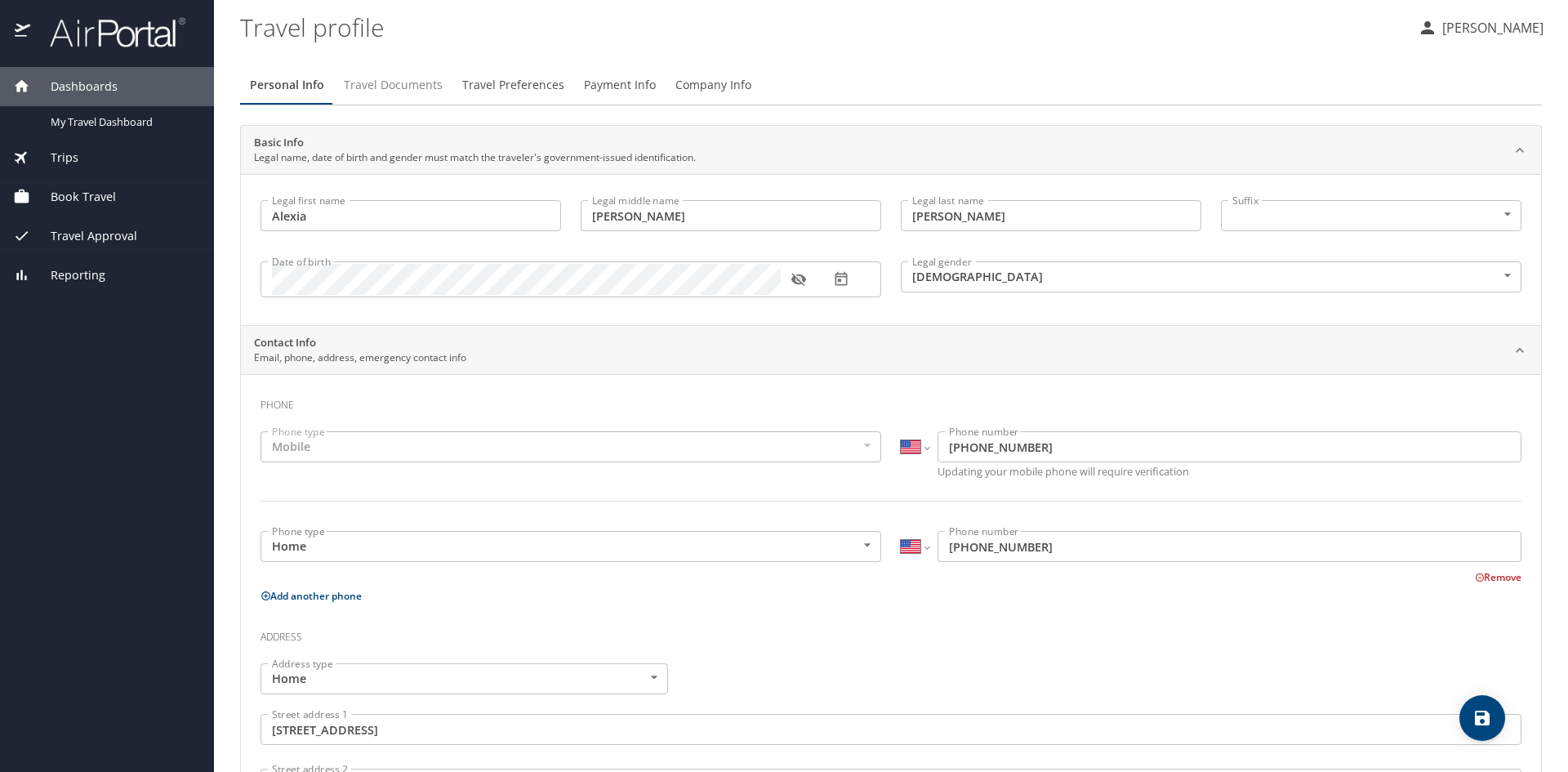
click at [399, 89] on span "Travel Documents" at bounding box center [393, 85] width 99 height 21
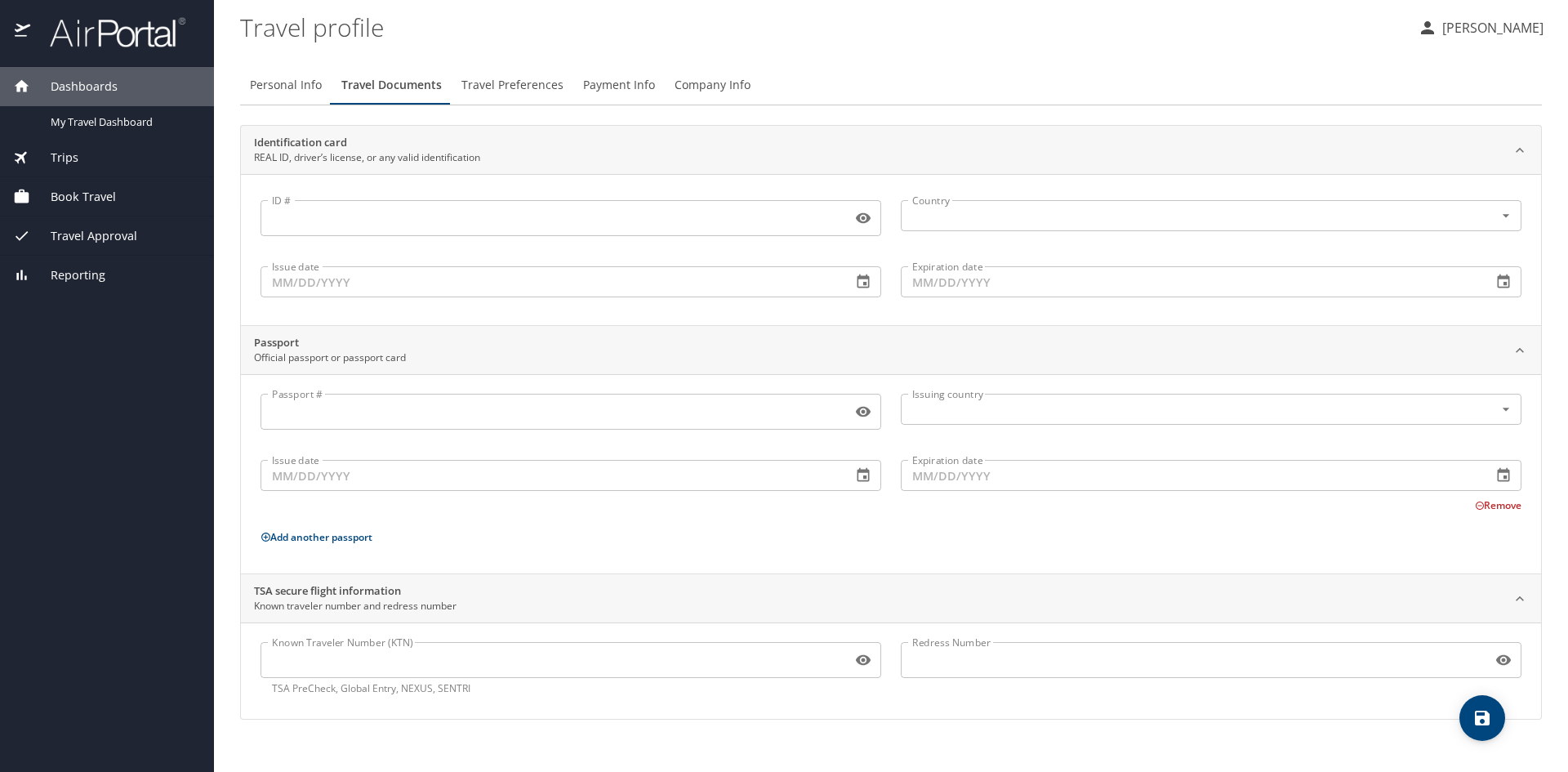
click at [484, 101] on button "Travel Preferences" at bounding box center [512, 84] width 122 height 39
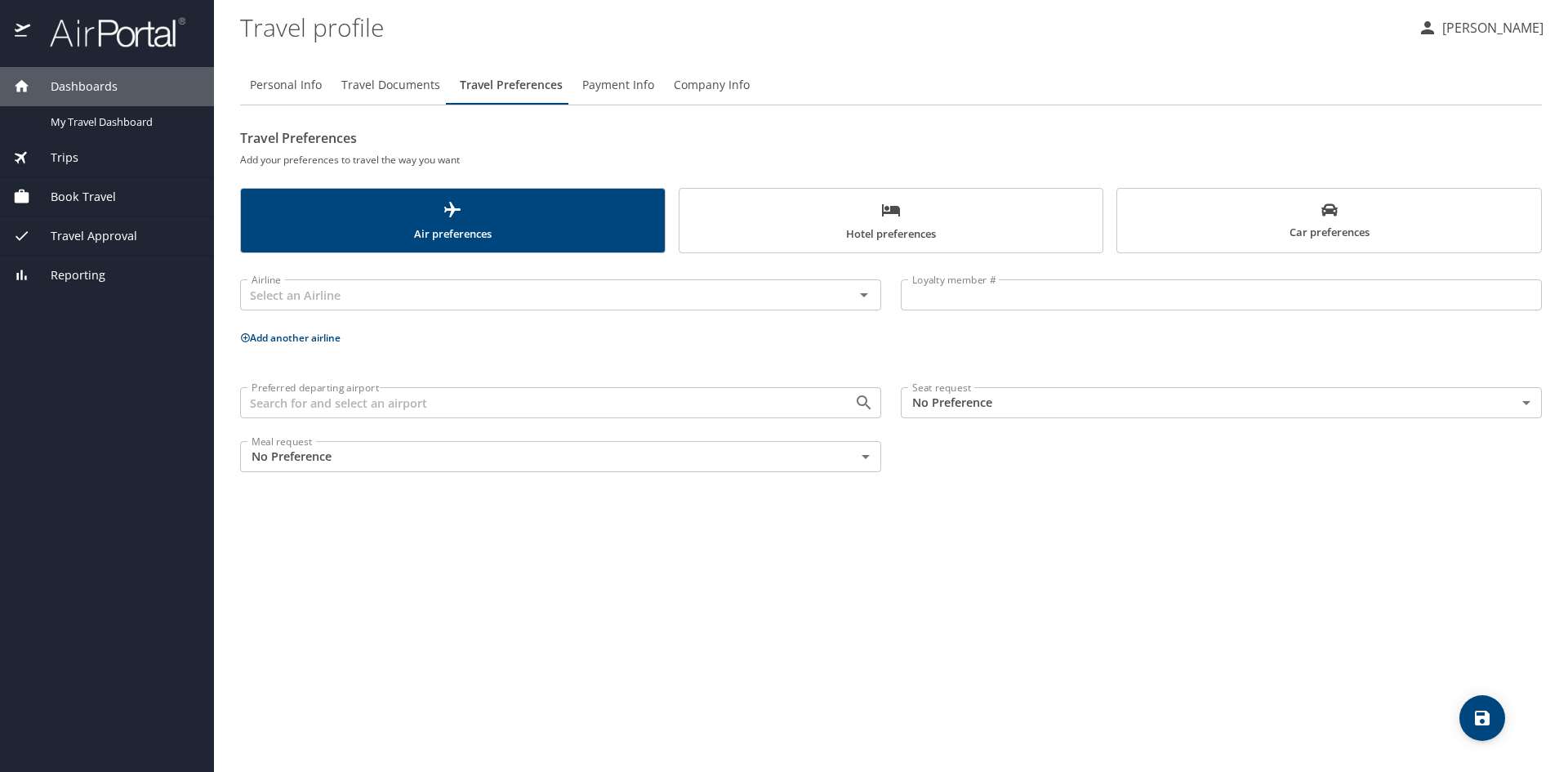
click at [630, 83] on span "Payment Info" at bounding box center [618, 85] width 72 height 21
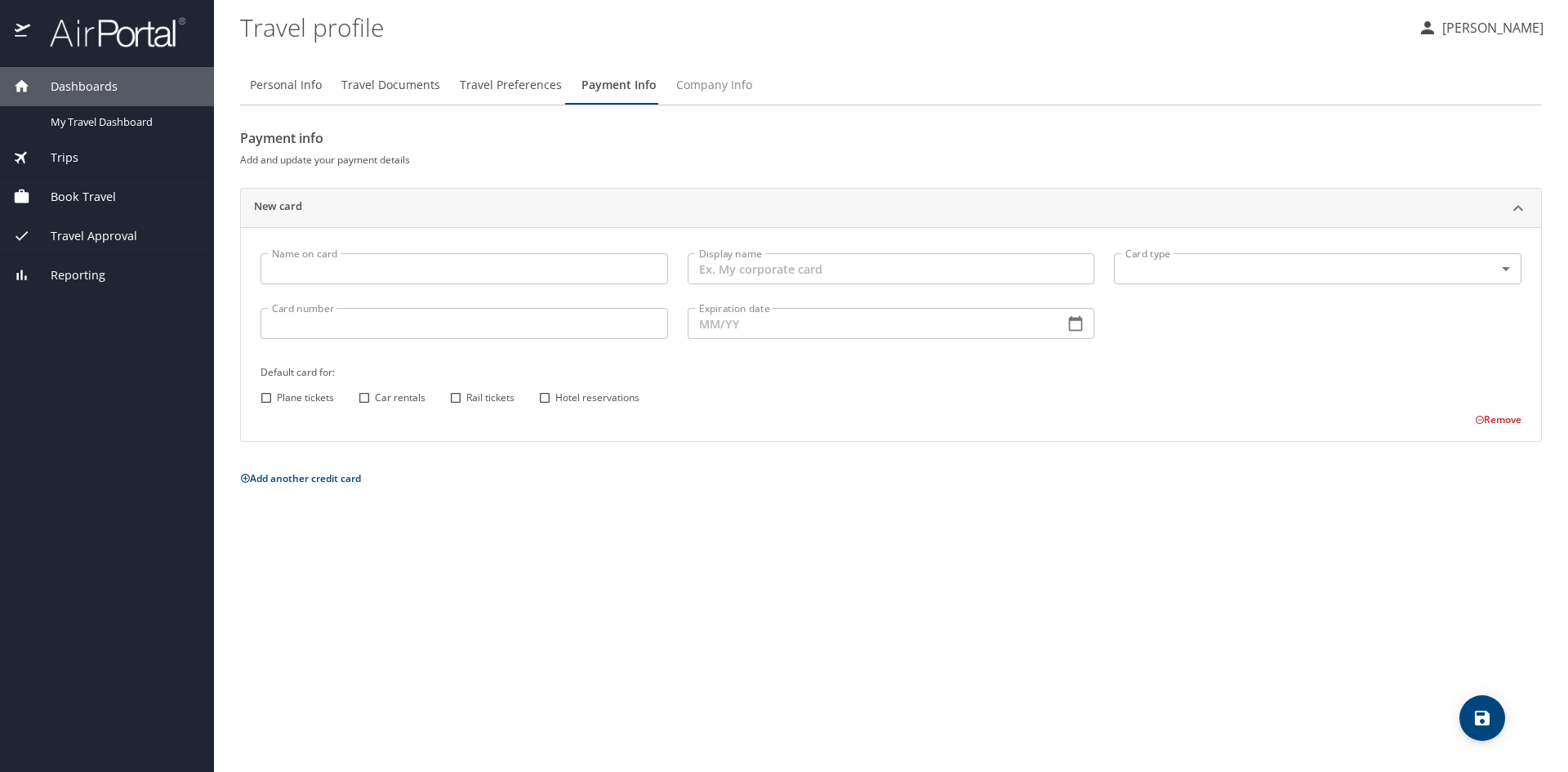
click at [710, 84] on span "Company Info" at bounding box center [715, 85] width 76 height 21
